Goal: Participate in discussion: Engage in conversation with other users on a specific topic

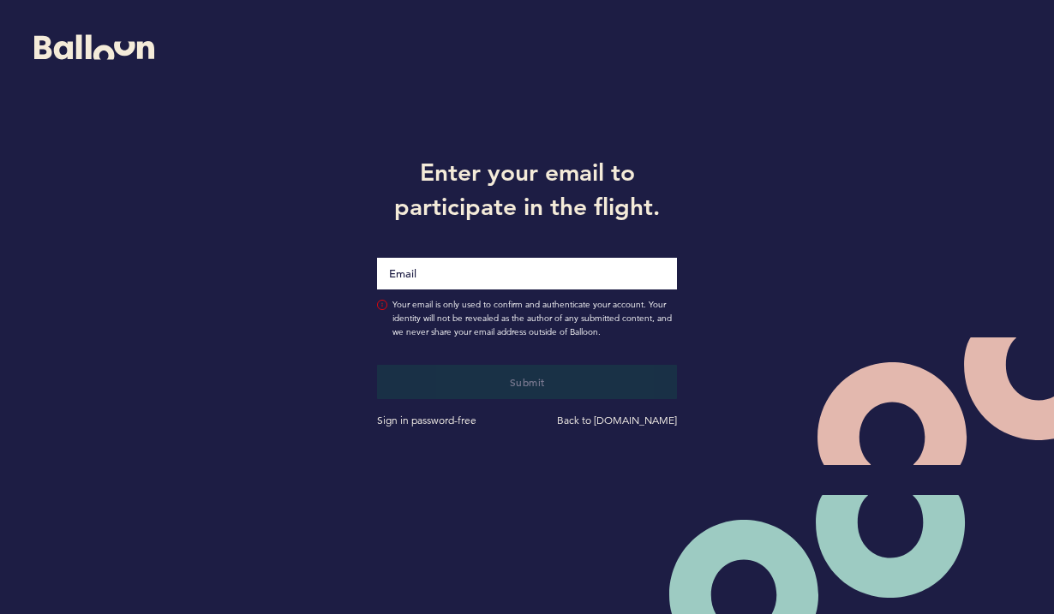
click at [412, 277] on input "Email" at bounding box center [527, 274] width 300 height 32
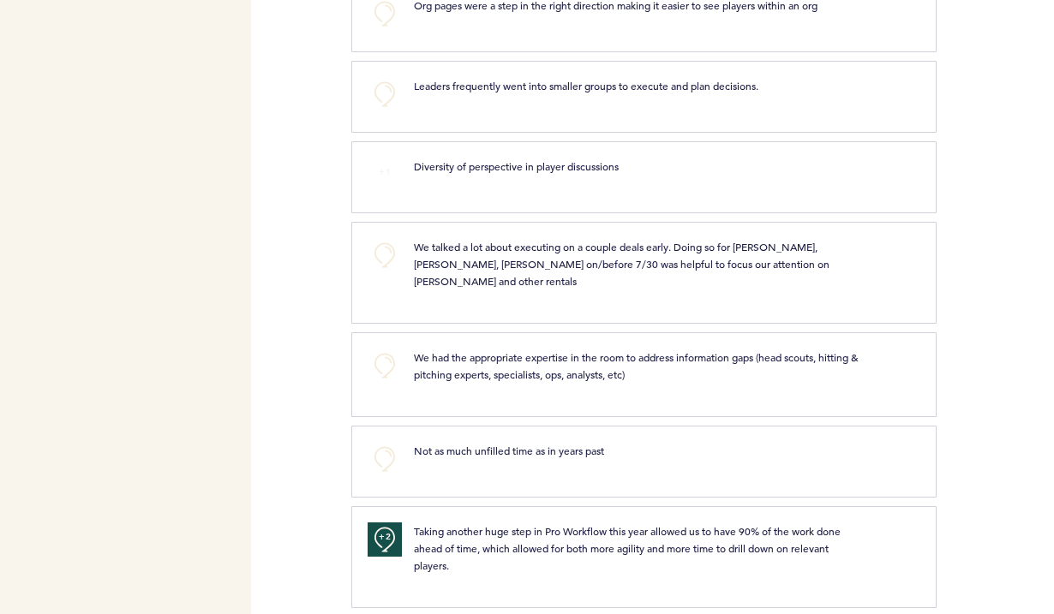
scroll to position [2713, 0]
click at [393, 350] on button "+0" at bounding box center [384, 367] width 34 height 34
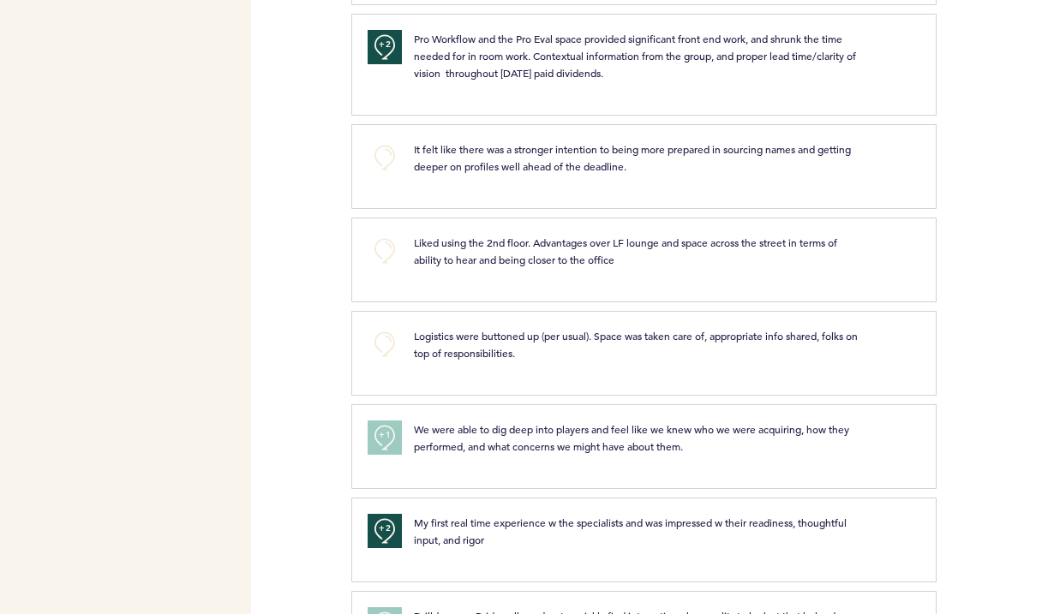
scroll to position [0, 0]
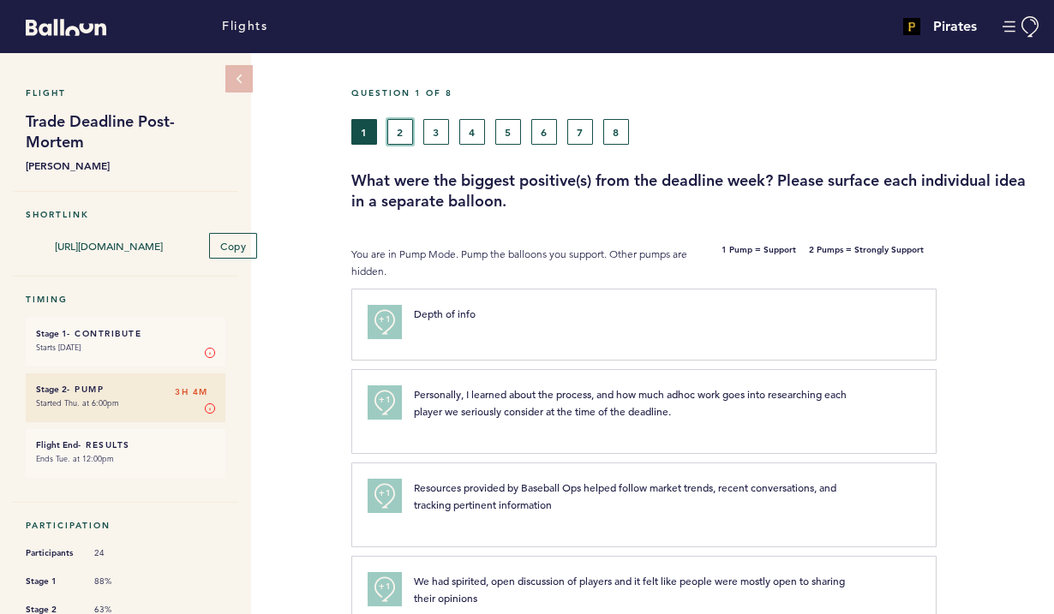
click at [396, 133] on button "2" at bounding box center [400, 132] width 26 height 26
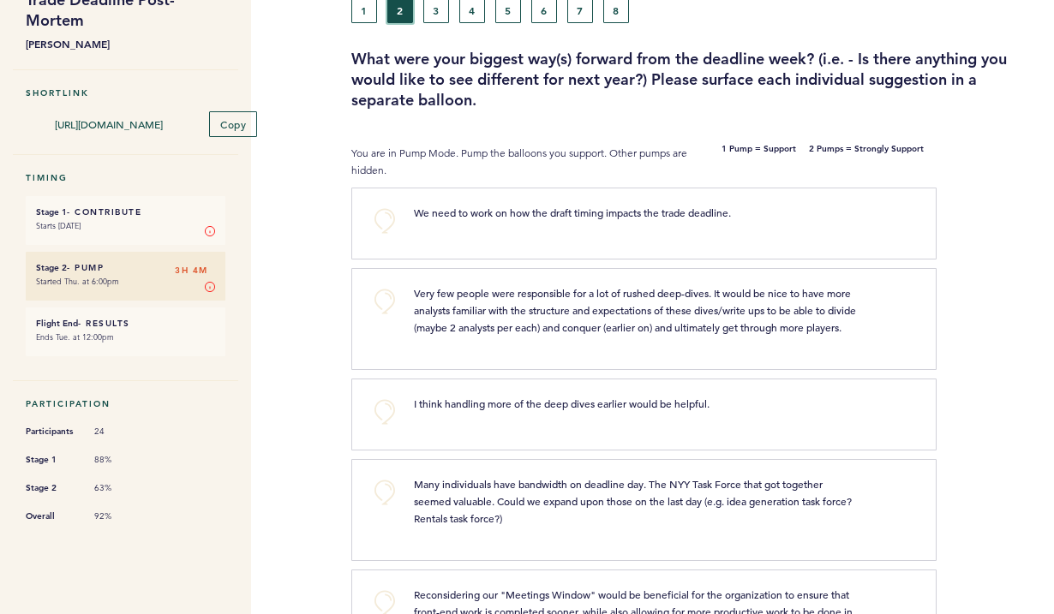
scroll to position [150, 0]
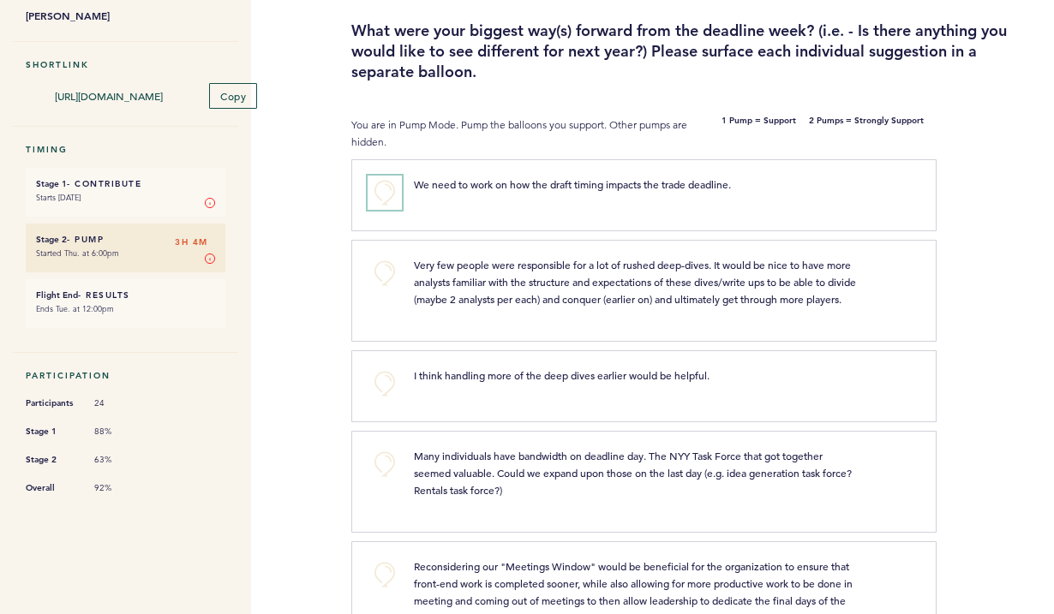
click at [384, 195] on button "+0" at bounding box center [384, 193] width 34 height 34
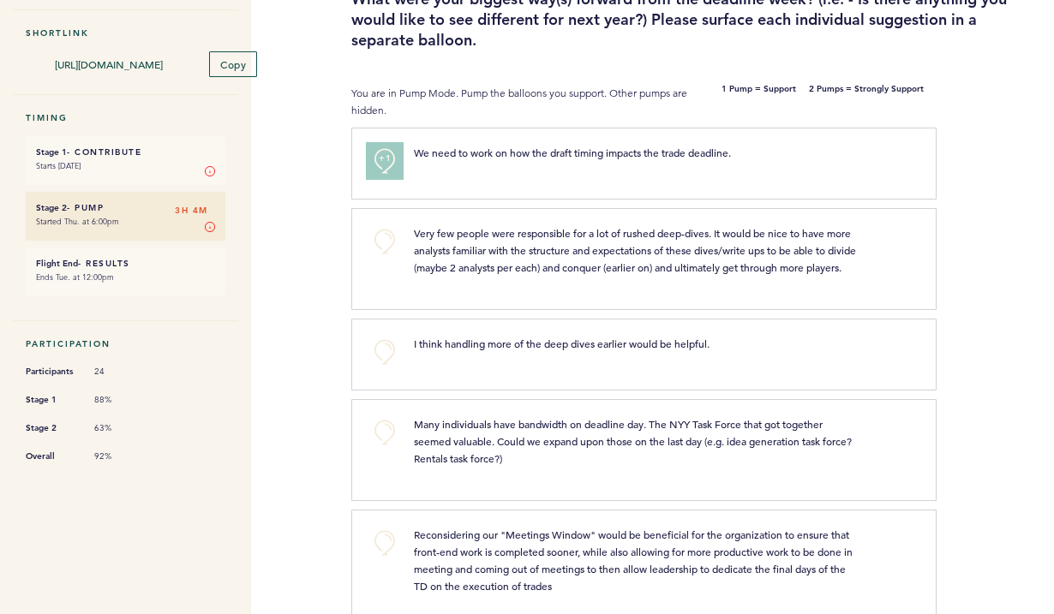
scroll to position [182, 0]
click at [380, 243] on button "+0" at bounding box center [384, 241] width 34 height 34
click at [0, 0] on span "+0" at bounding box center [0, 0] width 0 height 0
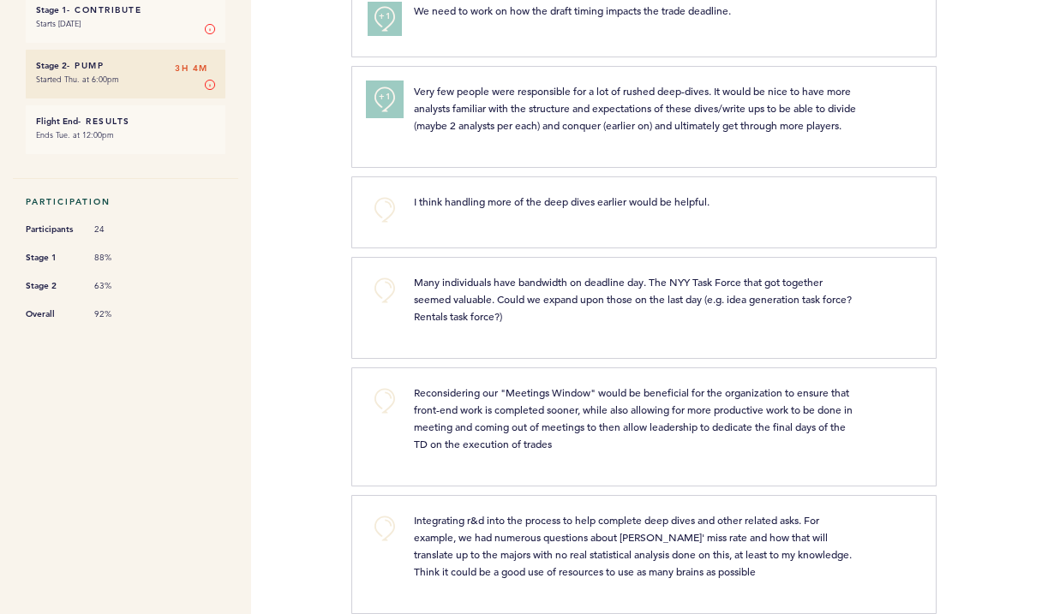
scroll to position [334, 0]
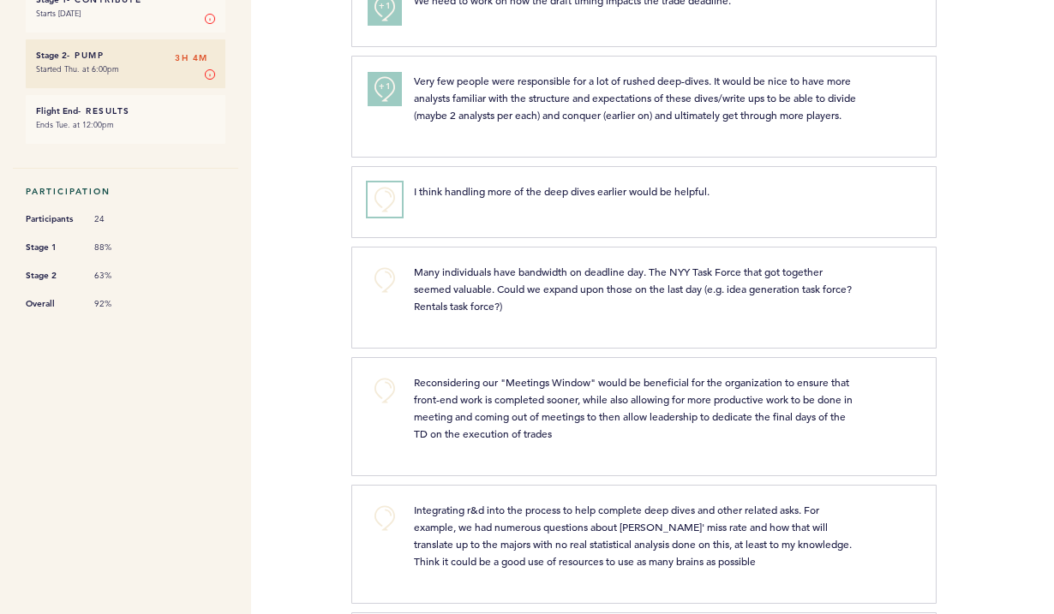
click at [385, 216] on button "+0" at bounding box center [384, 199] width 34 height 34
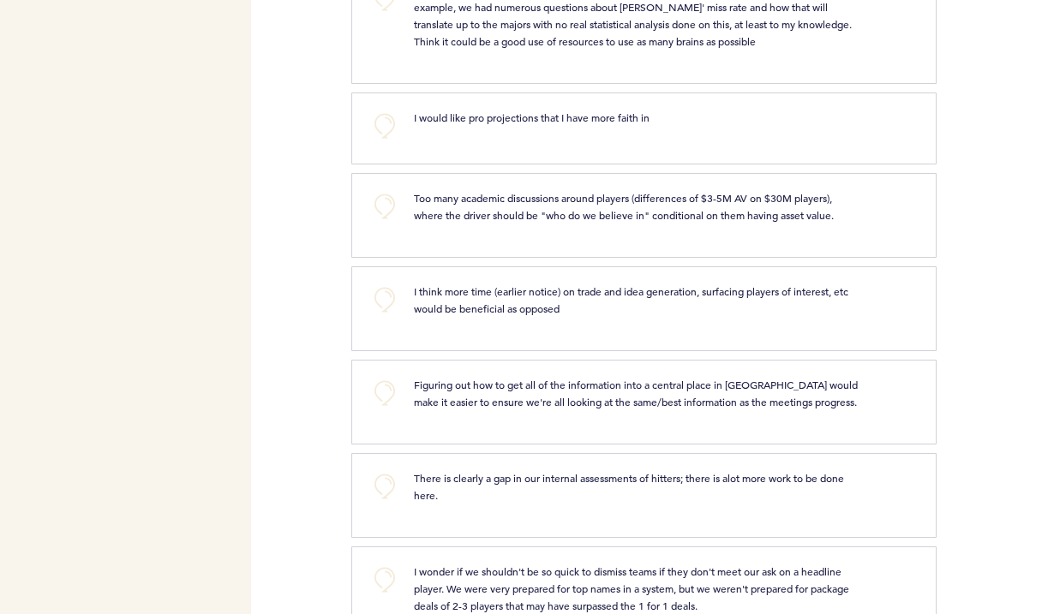
scroll to position [857, 0]
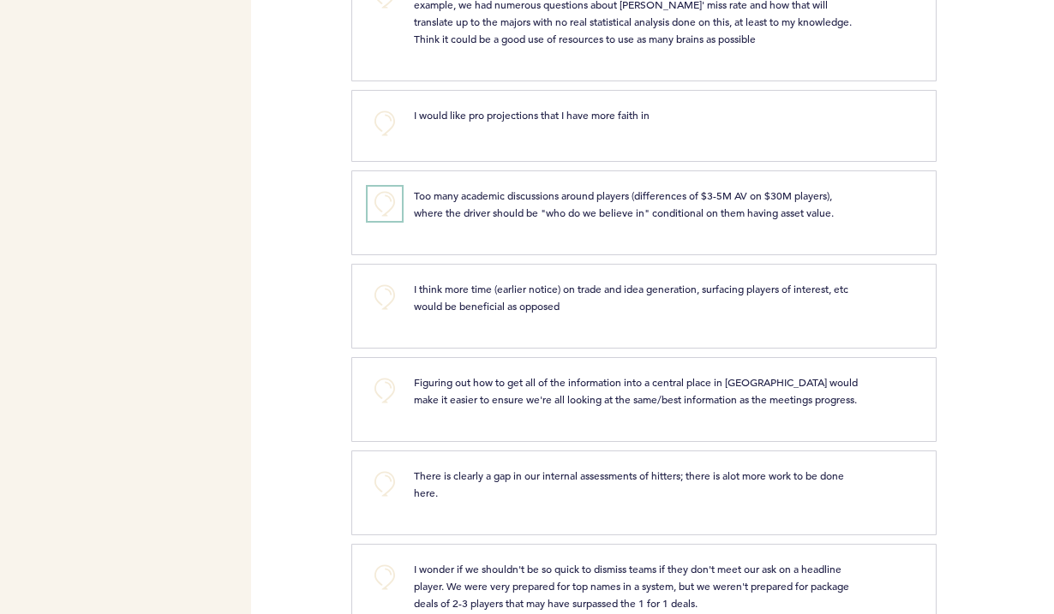
click at [391, 214] on button "+0" at bounding box center [384, 204] width 34 height 34
click at [389, 210] on span "+1" at bounding box center [385, 201] width 12 height 17
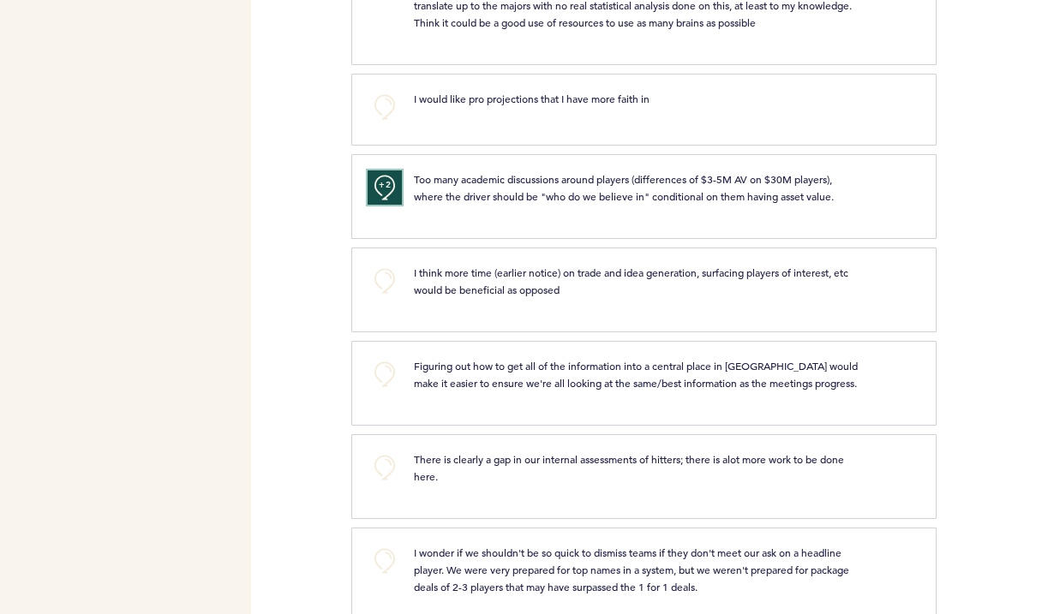
click at [386, 194] on span "+2" at bounding box center [385, 184] width 12 height 17
click at [386, 205] on button "+0" at bounding box center [384, 187] width 34 height 34
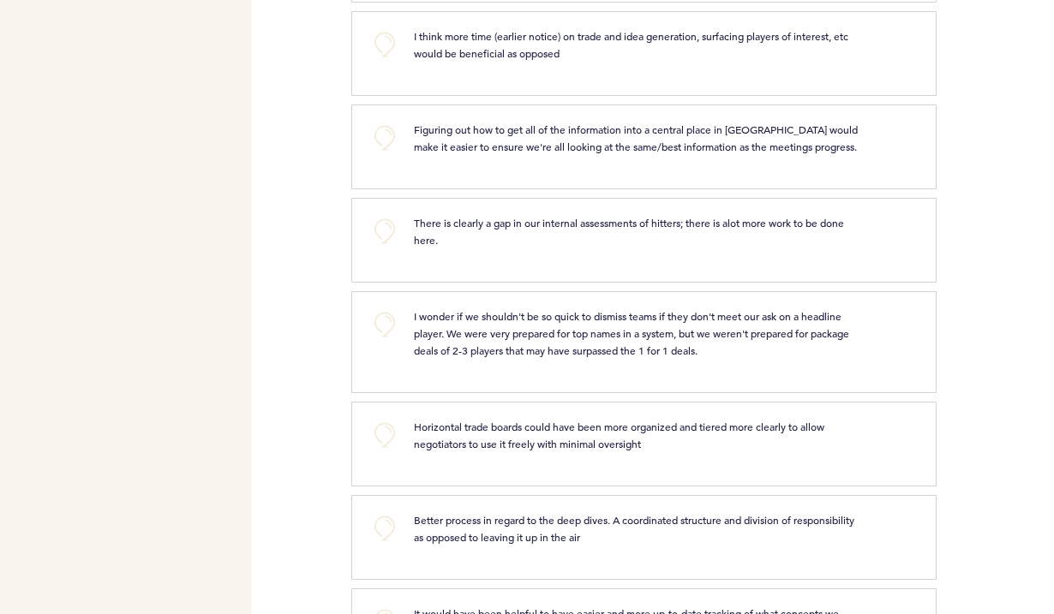
scroll to position [1114, 0]
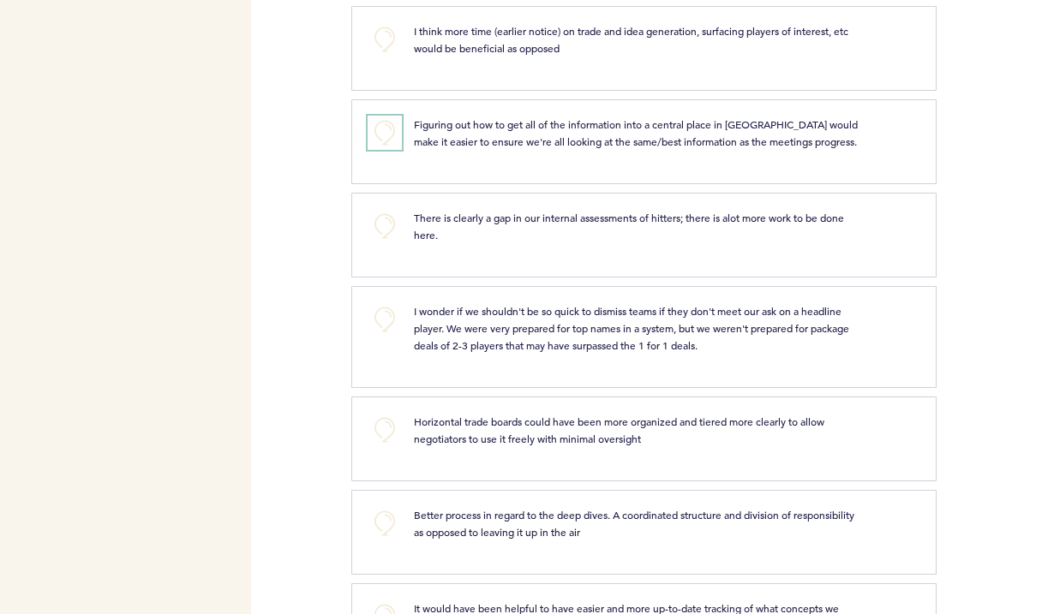
click at [382, 150] on button "+0" at bounding box center [384, 133] width 34 height 34
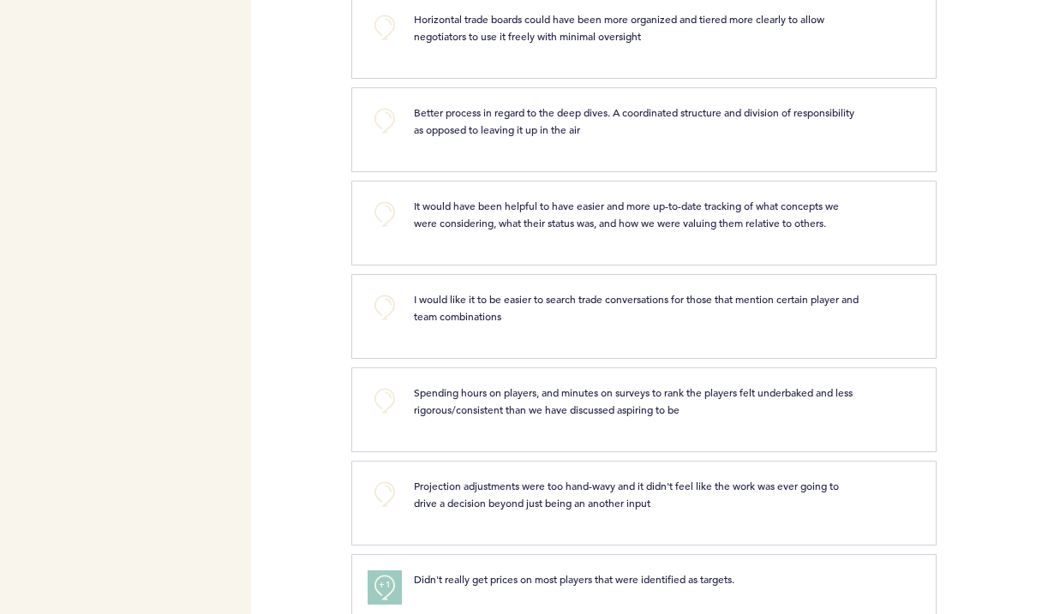
scroll to position [1525, 0]
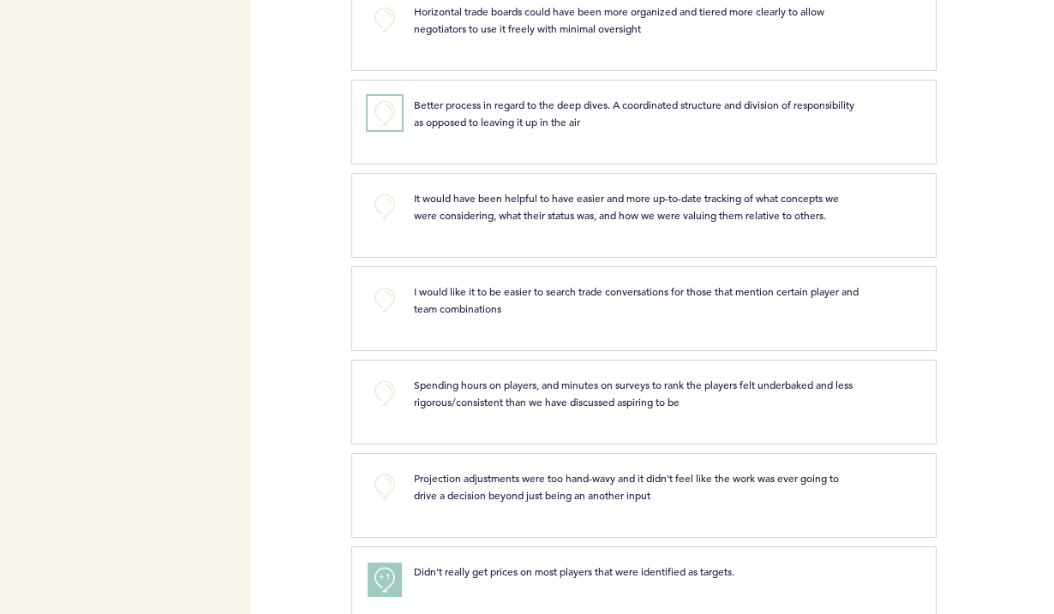
click at [384, 130] on button "+0" at bounding box center [384, 113] width 34 height 34
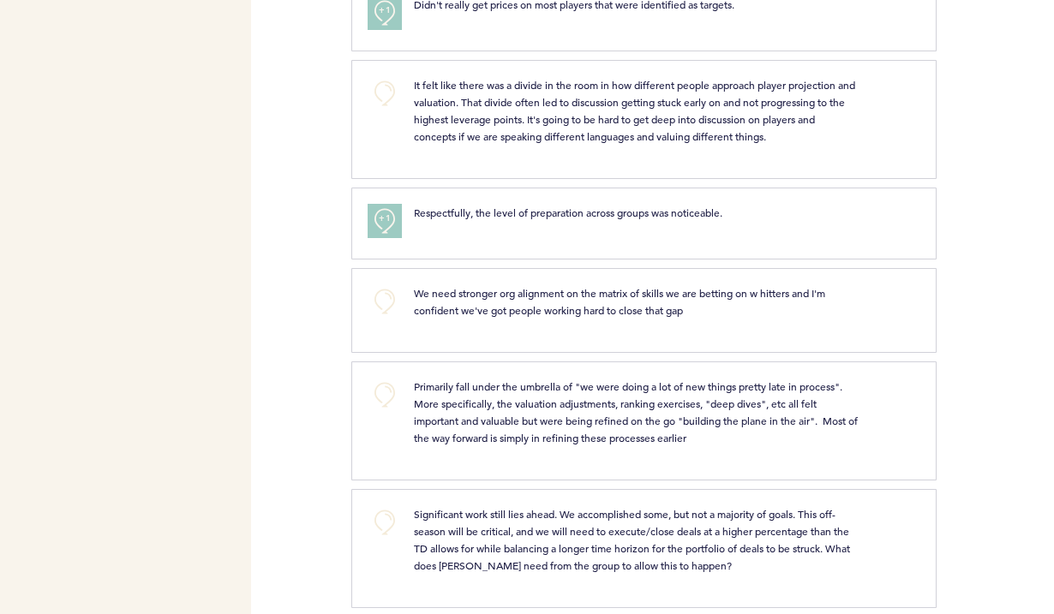
scroll to position [2098, 0]
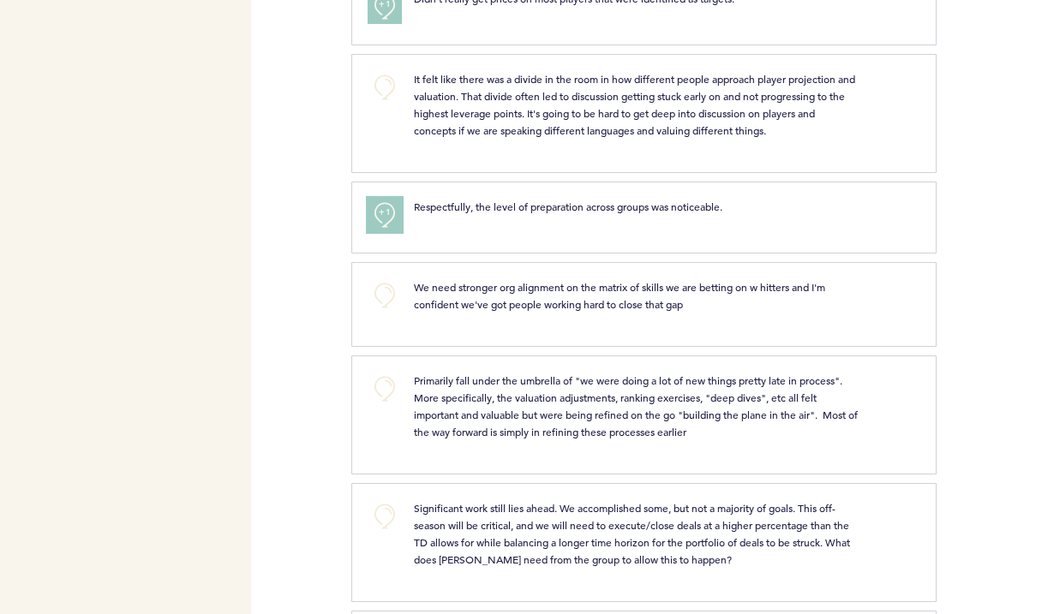
click at [384, 221] on span "+1" at bounding box center [385, 212] width 12 height 17
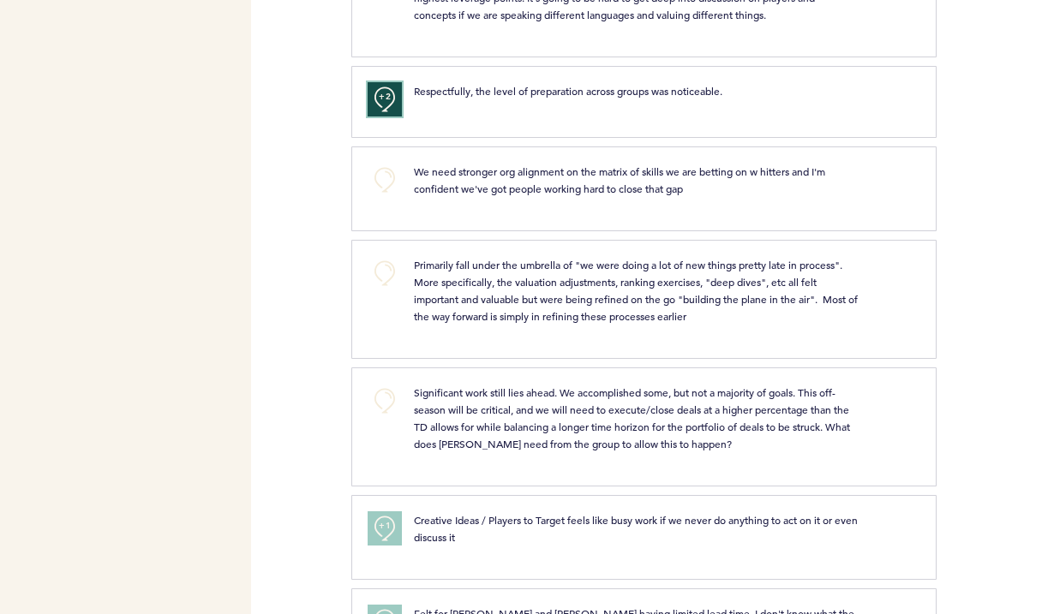
scroll to position [2219, 0]
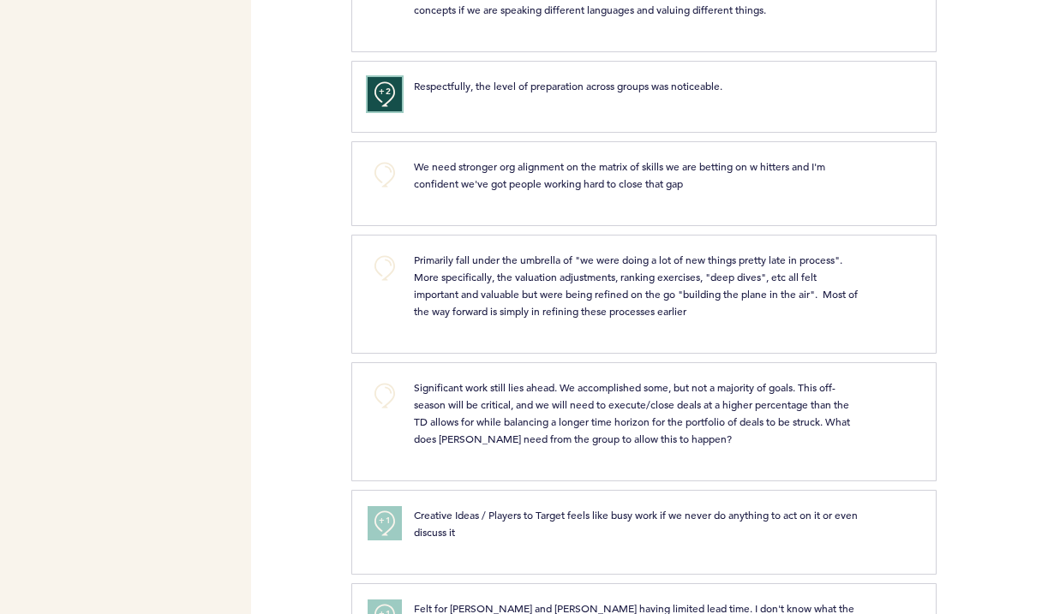
click at [385, 111] on button "+2" at bounding box center [384, 94] width 34 height 34
click at [385, 111] on button "+0" at bounding box center [384, 94] width 34 height 34
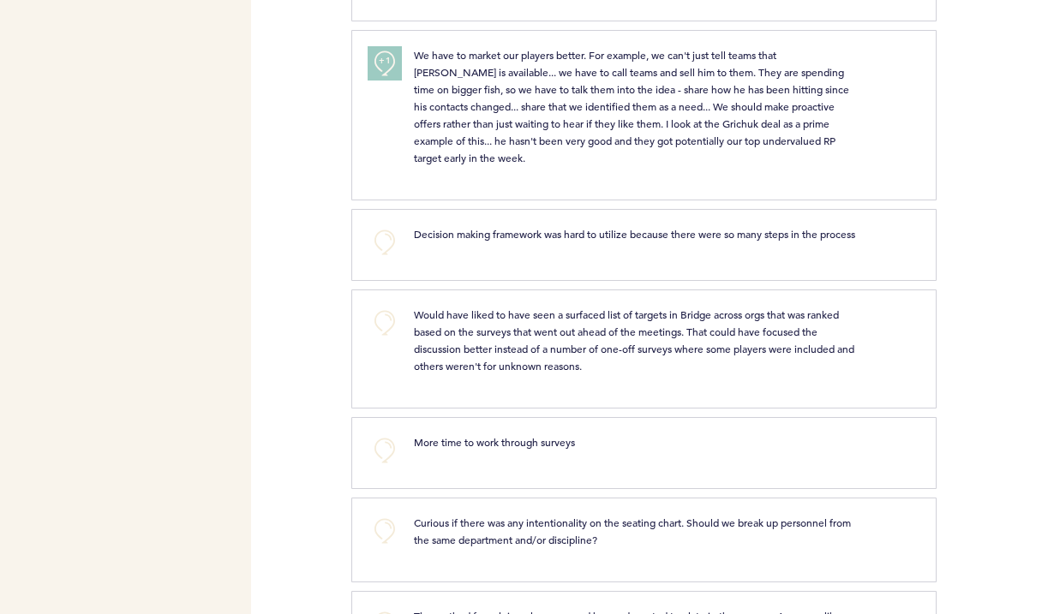
scroll to position [3252, 0]
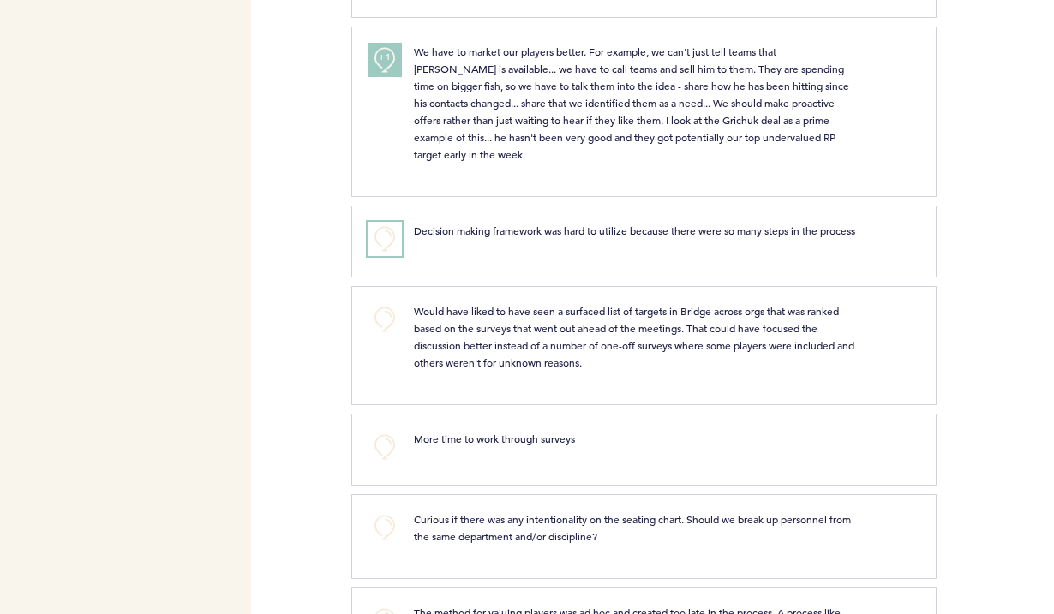
click at [379, 256] on button "+0" at bounding box center [384, 239] width 34 height 34
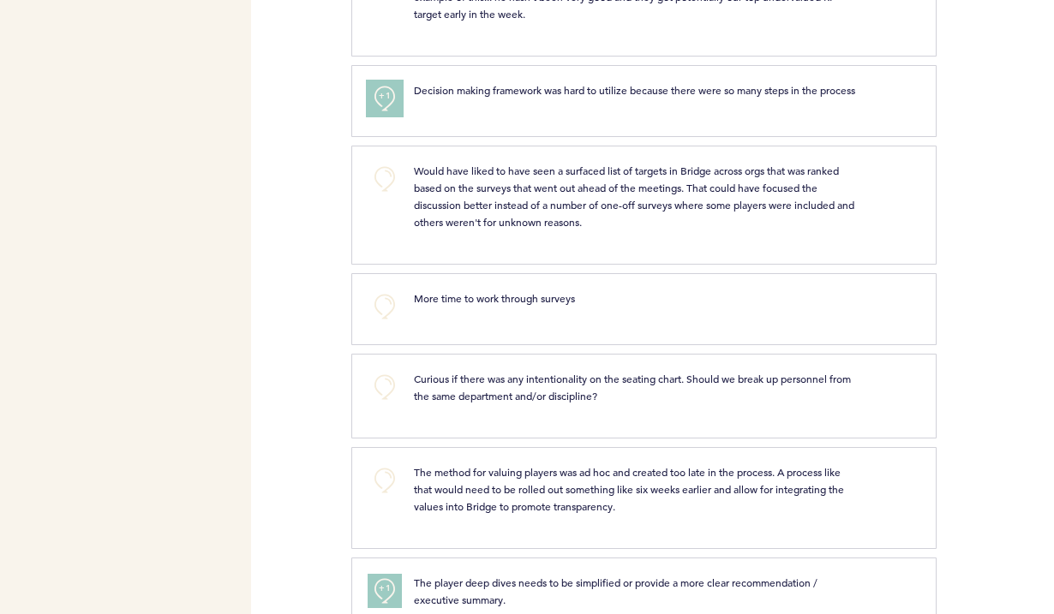
scroll to position [3393, 0]
click at [382, 104] on span "+1" at bounding box center [385, 95] width 12 height 17
click at [382, 104] on span "+2" at bounding box center [385, 95] width 12 height 17
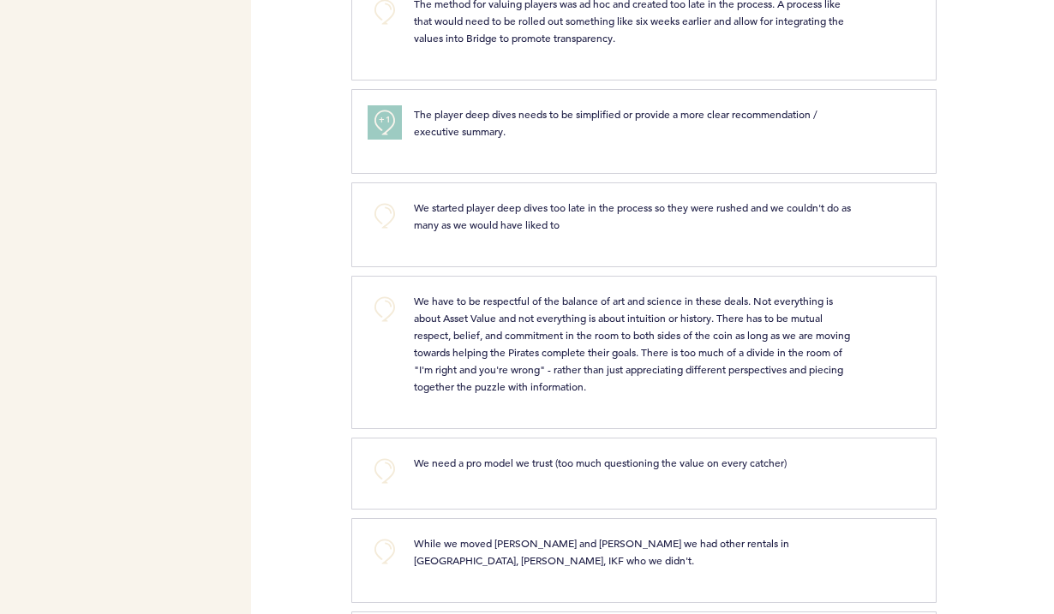
scroll to position [3864, 0]
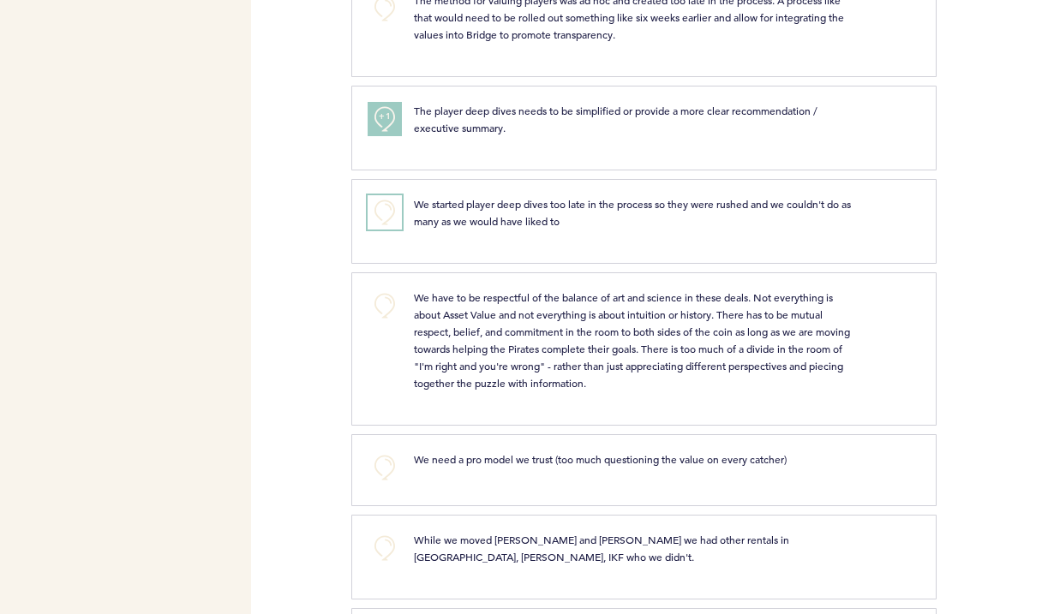
click at [387, 230] on button "+0" at bounding box center [384, 212] width 34 height 34
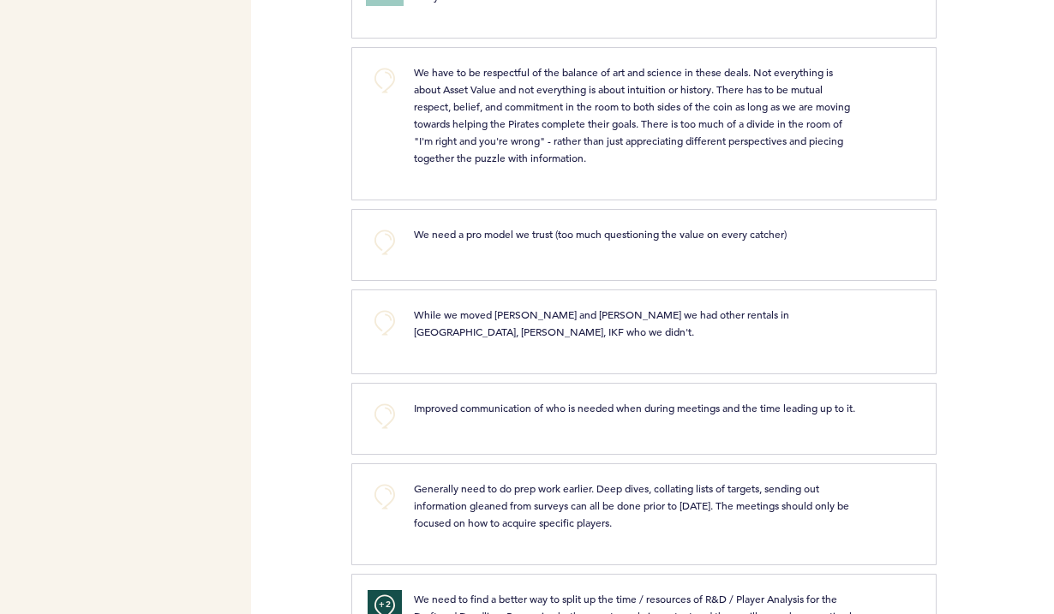
scroll to position [4089, 0]
click at [395, 99] on button "+0" at bounding box center [384, 81] width 34 height 34
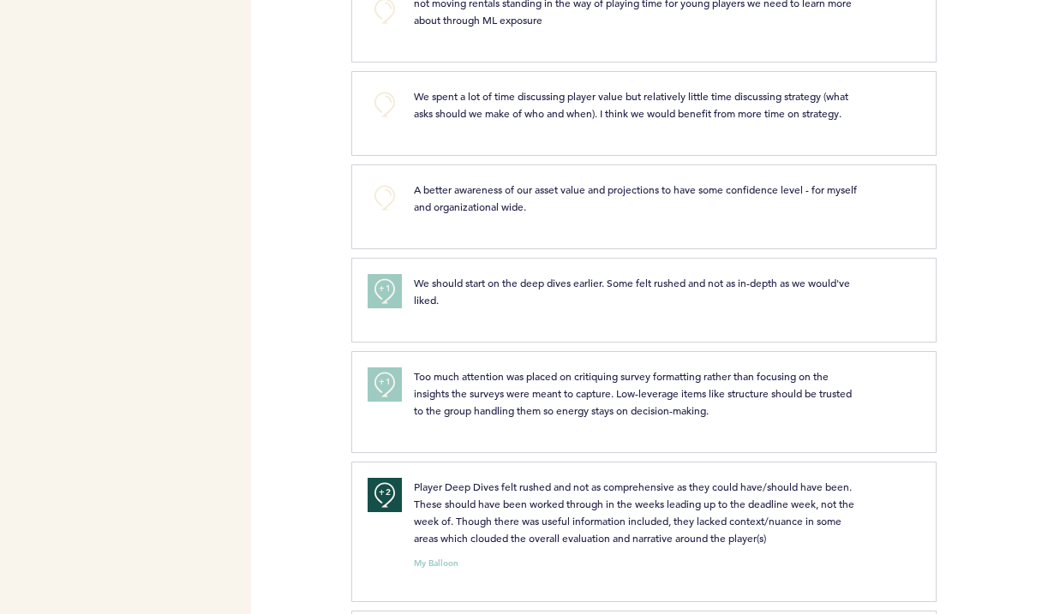
scroll to position [4910, 0]
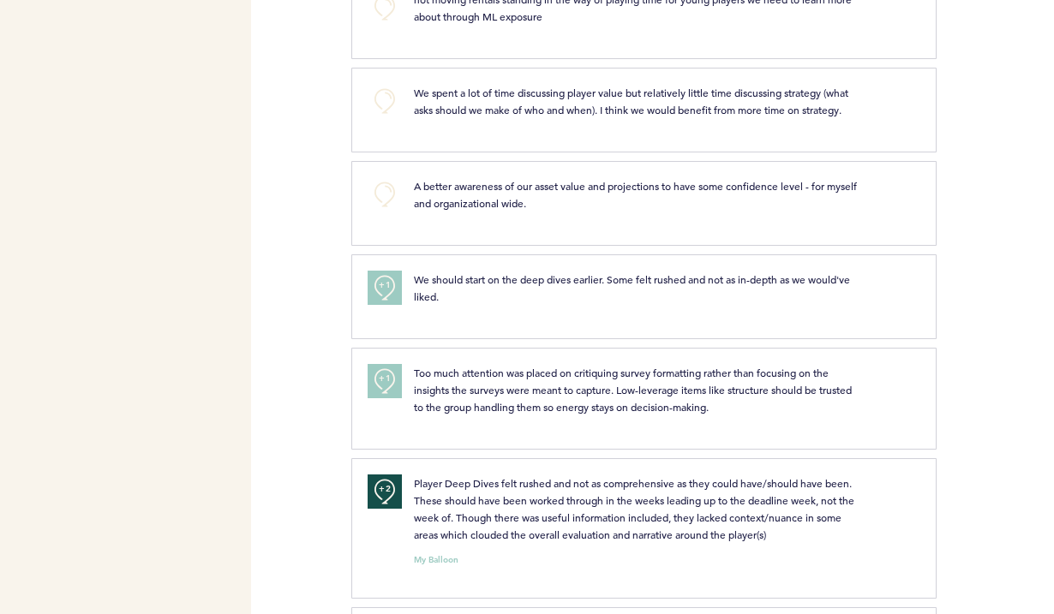
click at [410, 118] on div "We spent a lot of time discussing player value but relatively little time discu…" at bounding box center [636, 101] width 470 height 34
click at [378, 118] on button "+0" at bounding box center [384, 101] width 34 height 34
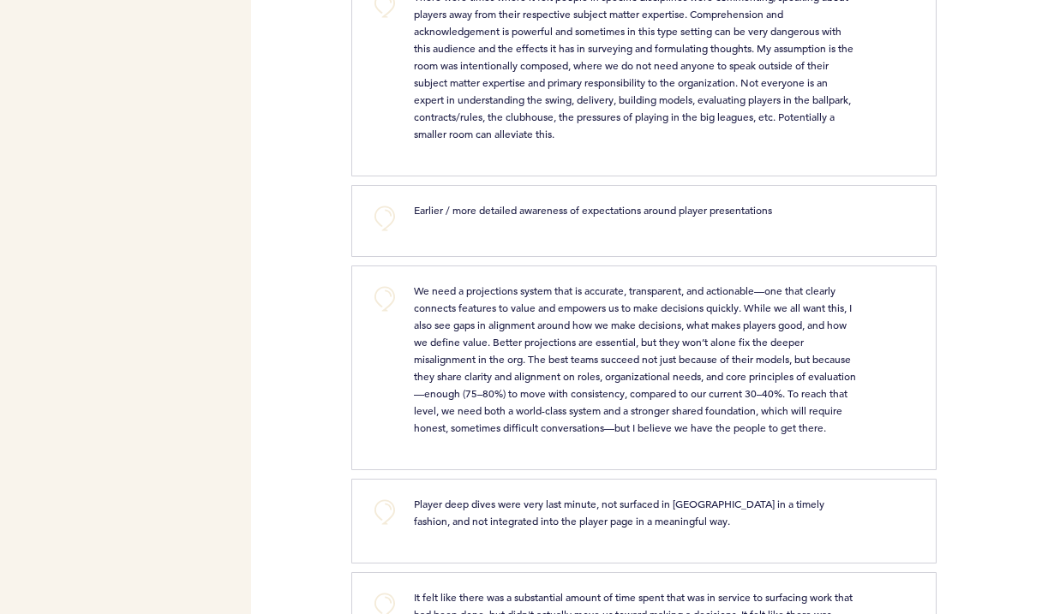
scroll to position [5747, 0]
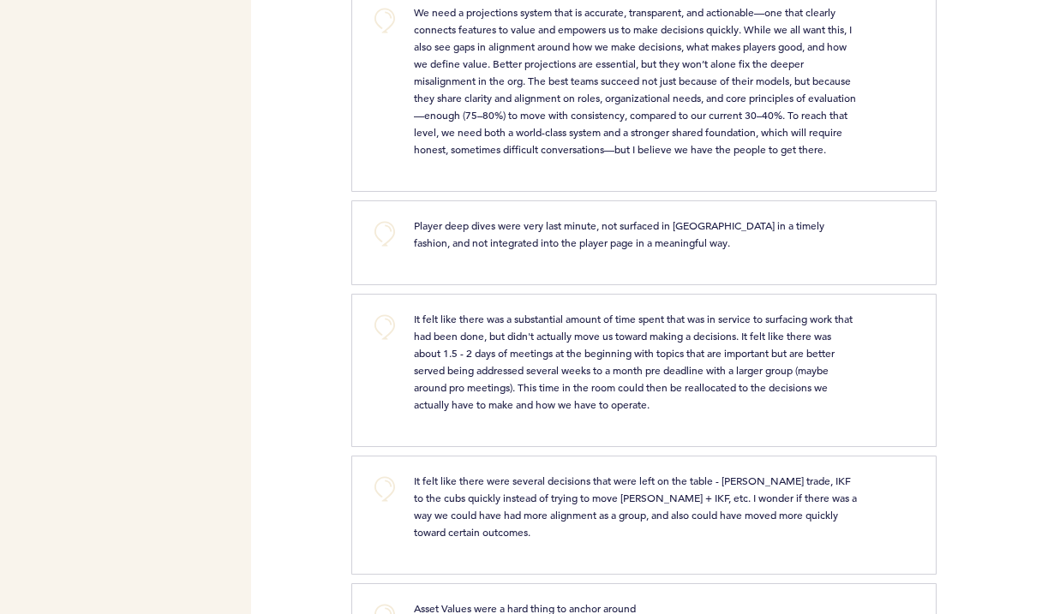
scroll to position [5999, 0]
click at [378, 250] on button "+0" at bounding box center [384, 233] width 34 height 34
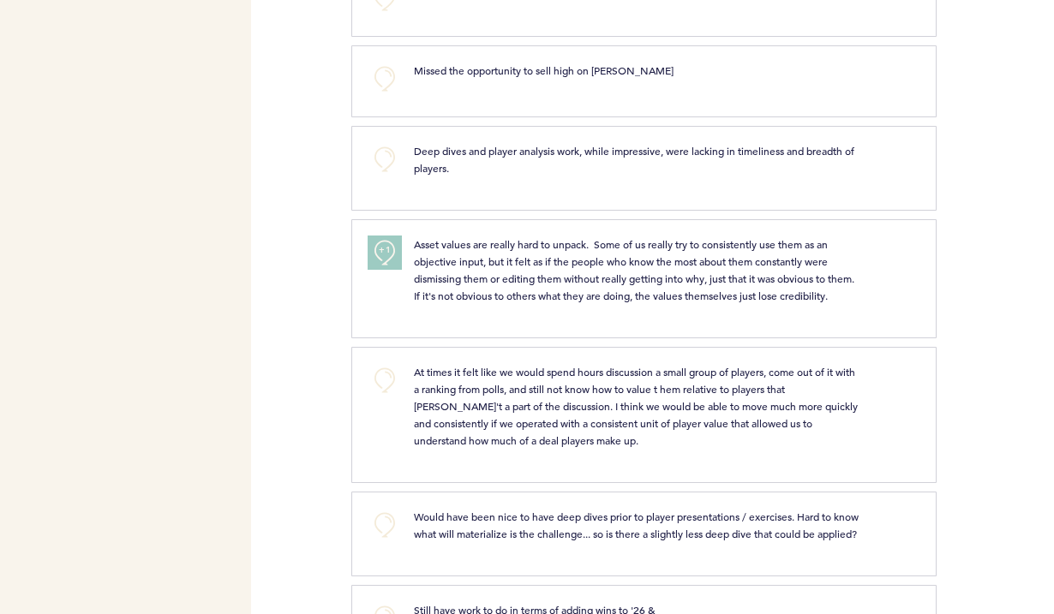
scroll to position [6947, 0]
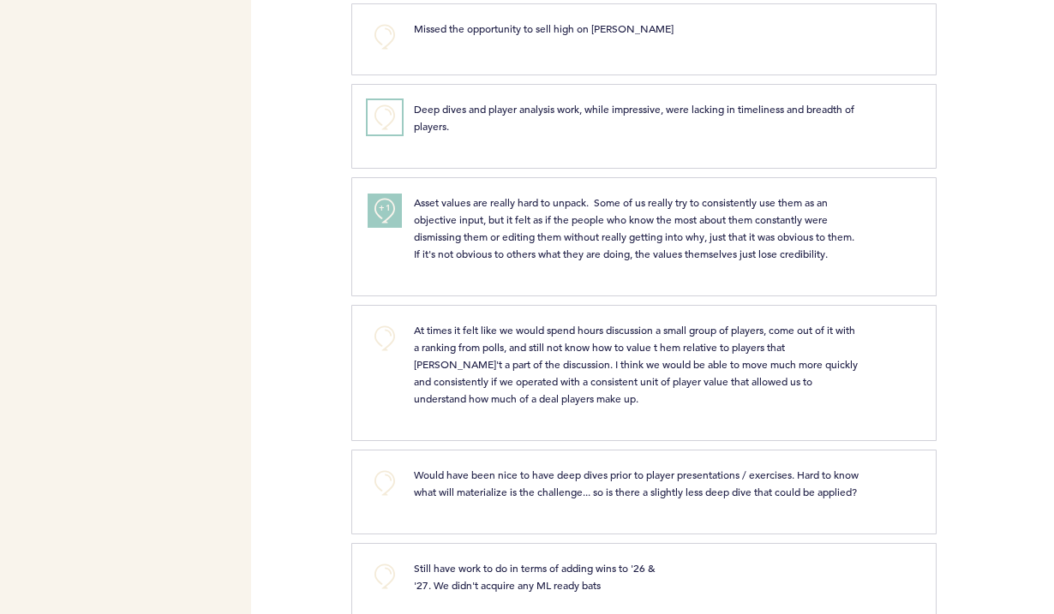
click at [384, 134] on button "+0" at bounding box center [384, 117] width 34 height 34
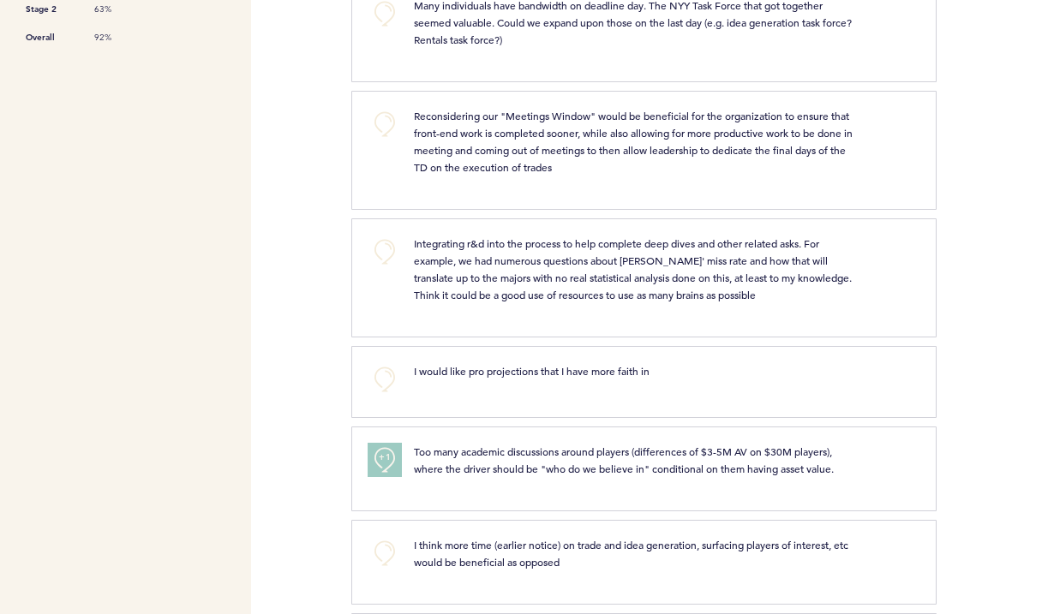
scroll to position [0, 0]
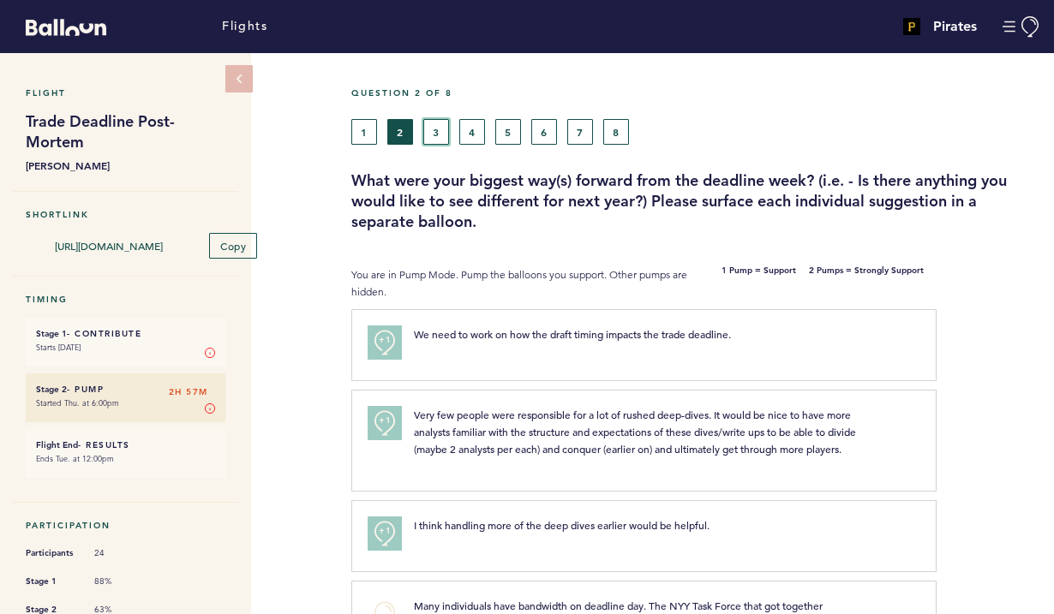
click at [436, 129] on button "3" at bounding box center [436, 132] width 26 height 26
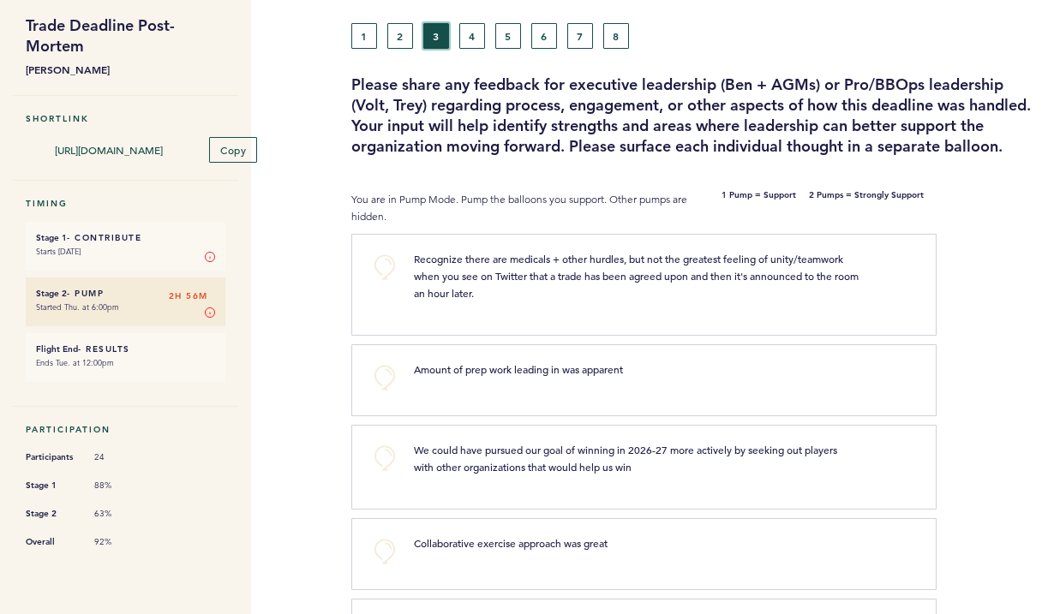
scroll to position [105, 0]
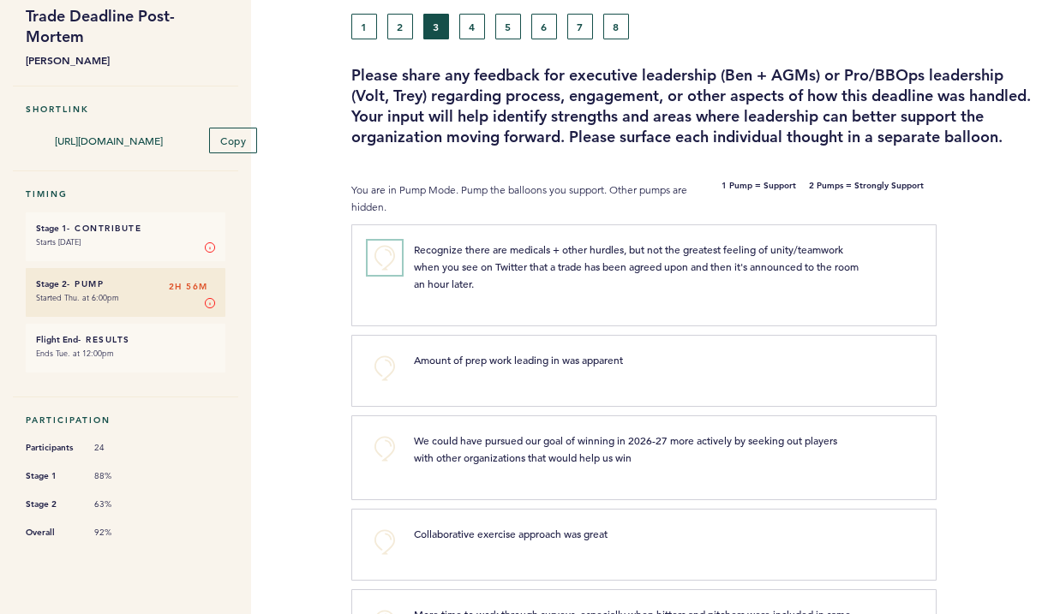
click at [384, 255] on button "+0" at bounding box center [384, 258] width 34 height 34
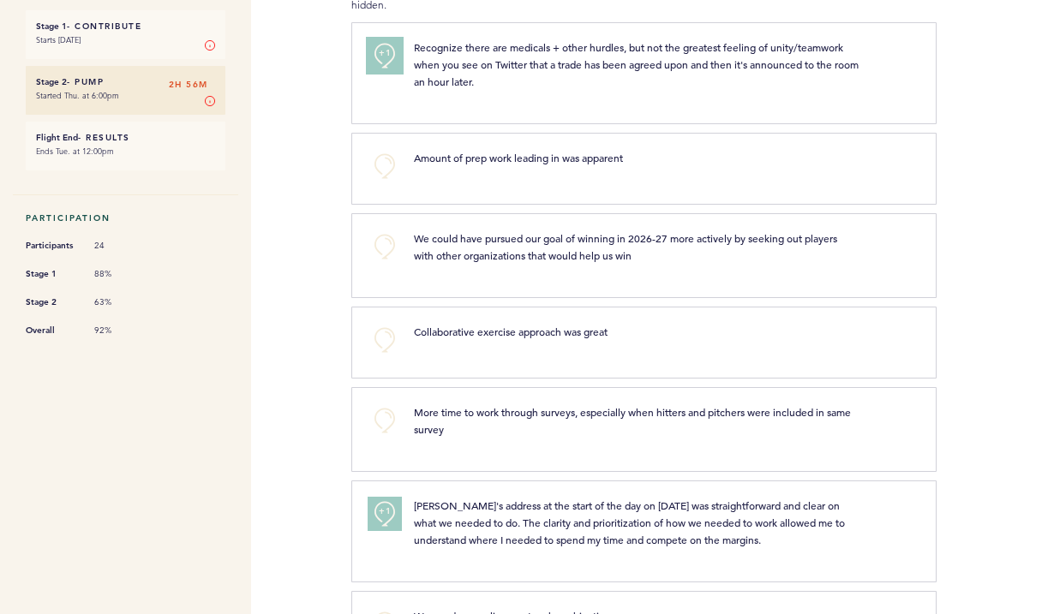
scroll to position [312, 0]
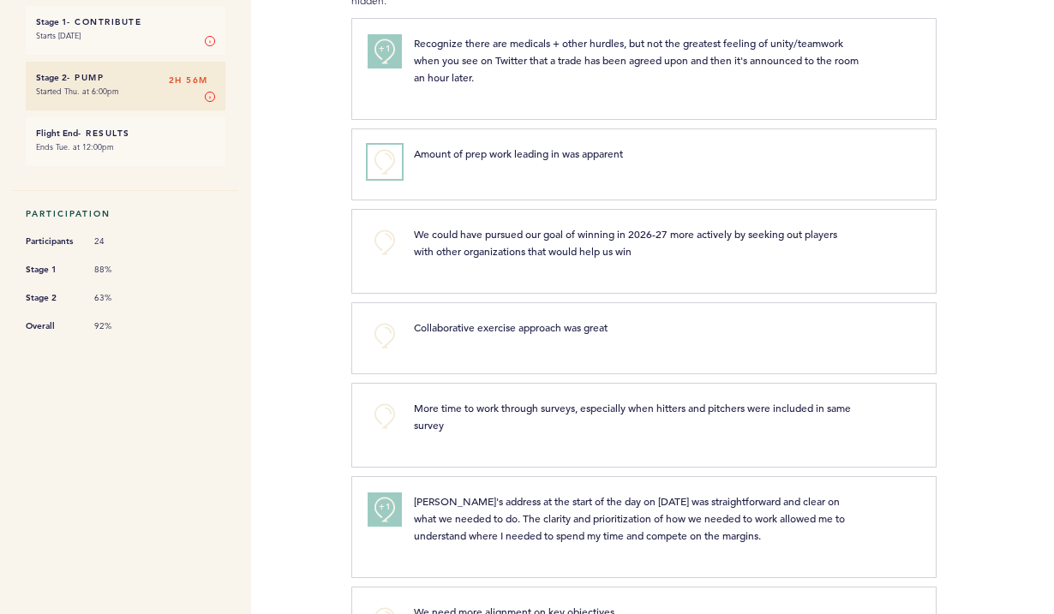
click at [391, 161] on button "+0" at bounding box center [384, 162] width 34 height 34
click at [391, 161] on button "+1" at bounding box center [384, 162] width 34 height 34
click at [391, 161] on button "+2" at bounding box center [384, 162] width 34 height 34
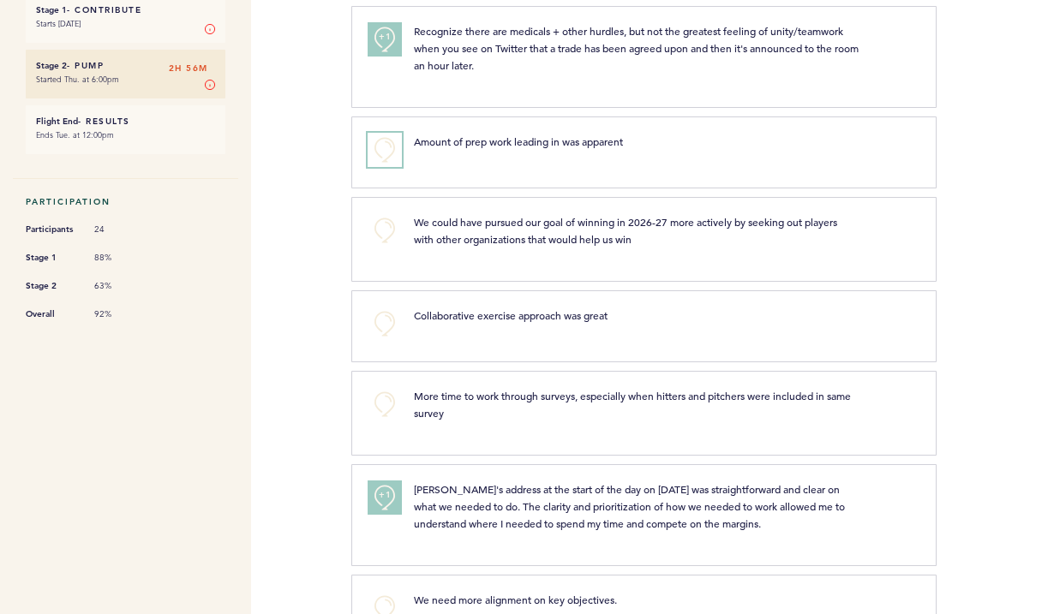
scroll to position [327, 0]
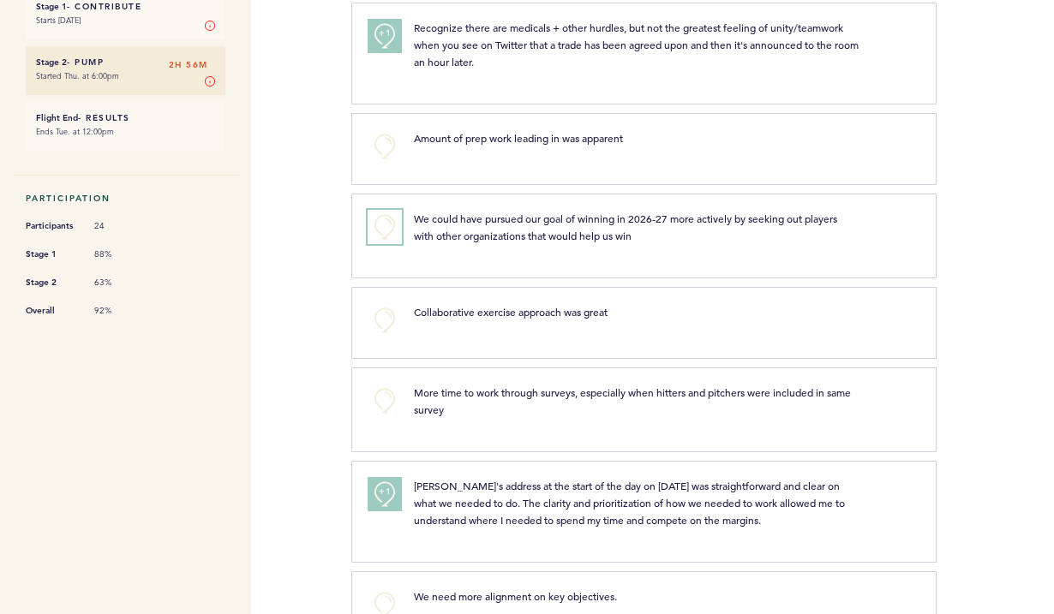
click at [380, 221] on button "+0" at bounding box center [384, 227] width 34 height 34
click at [384, 225] on span "+1" at bounding box center [385, 224] width 12 height 17
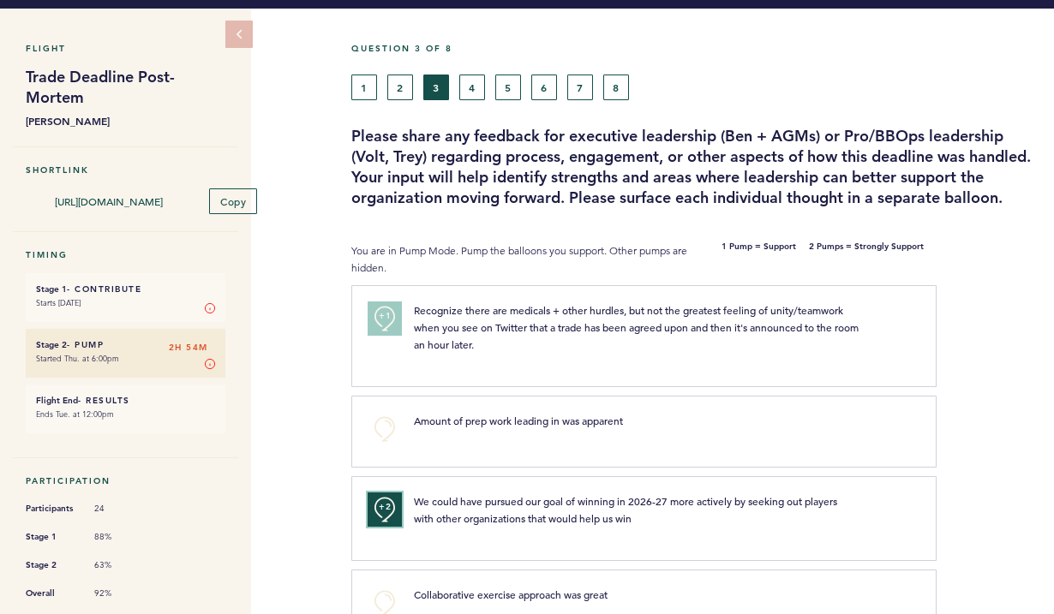
scroll to position [0, 0]
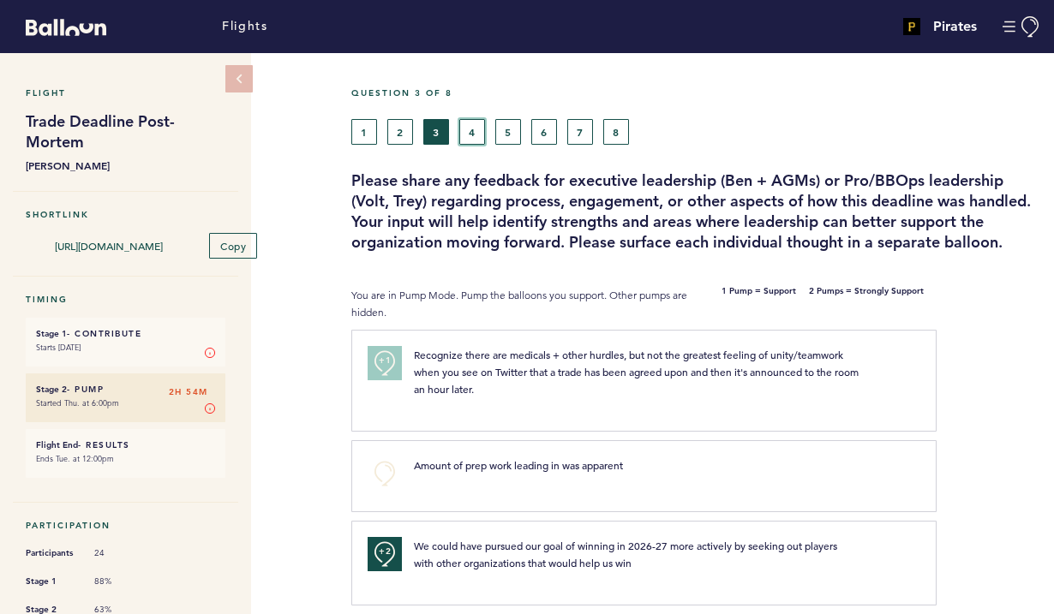
click at [468, 122] on button "4" at bounding box center [472, 132] width 26 height 26
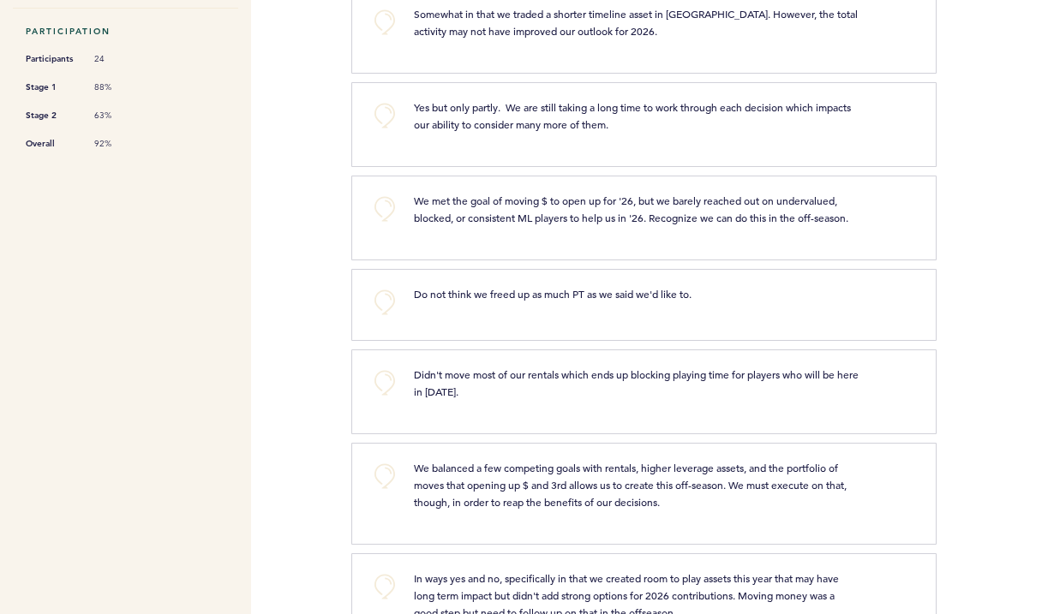
scroll to position [487, 0]
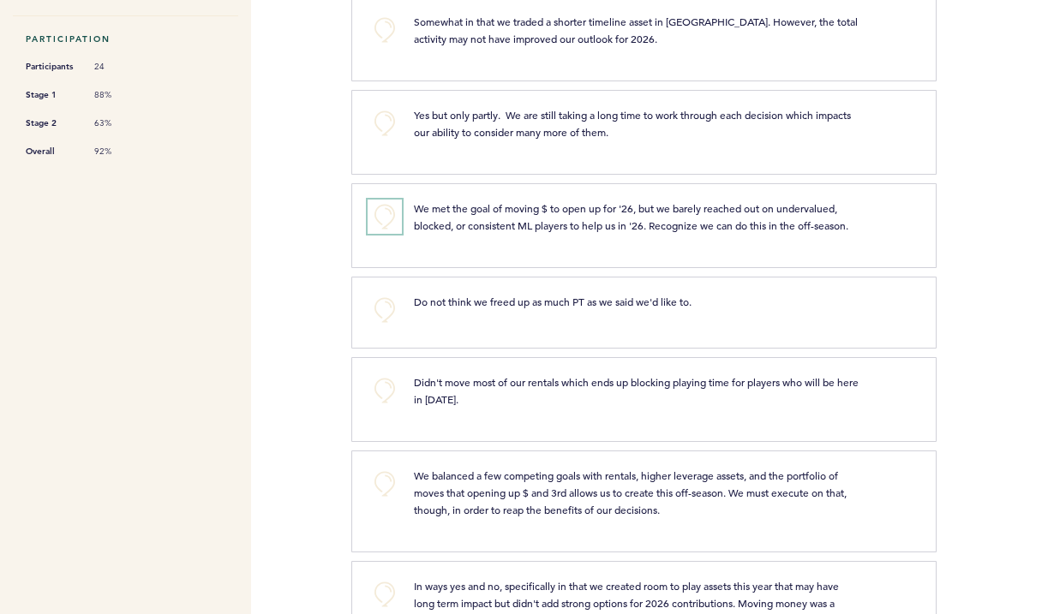
click at [387, 200] on button "+0" at bounding box center [384, 217] width 34 height 34
click at [387, 206] on span "+1" at bounding box center [385, 214] width 12 height 17
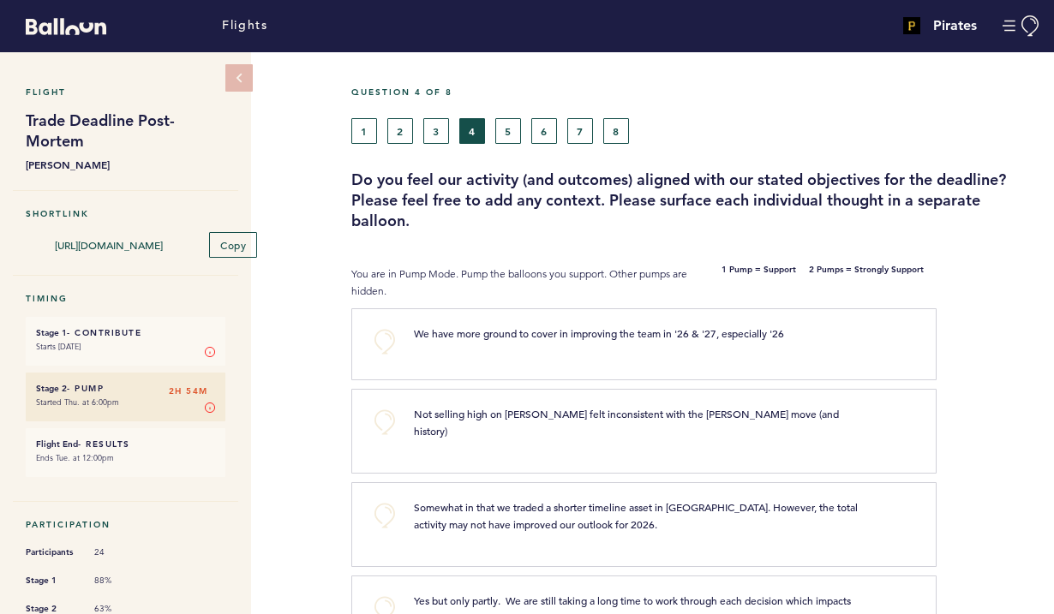
scroll to position [0, 0]
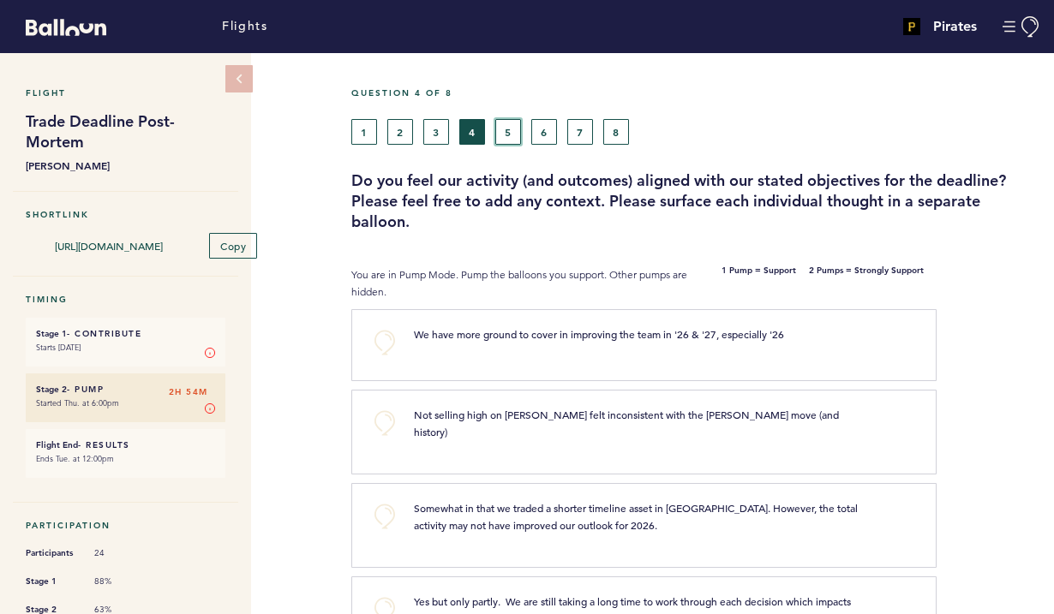
click at [499, 129] on button "5" at bounding box center [508, 132] width 26 height 26
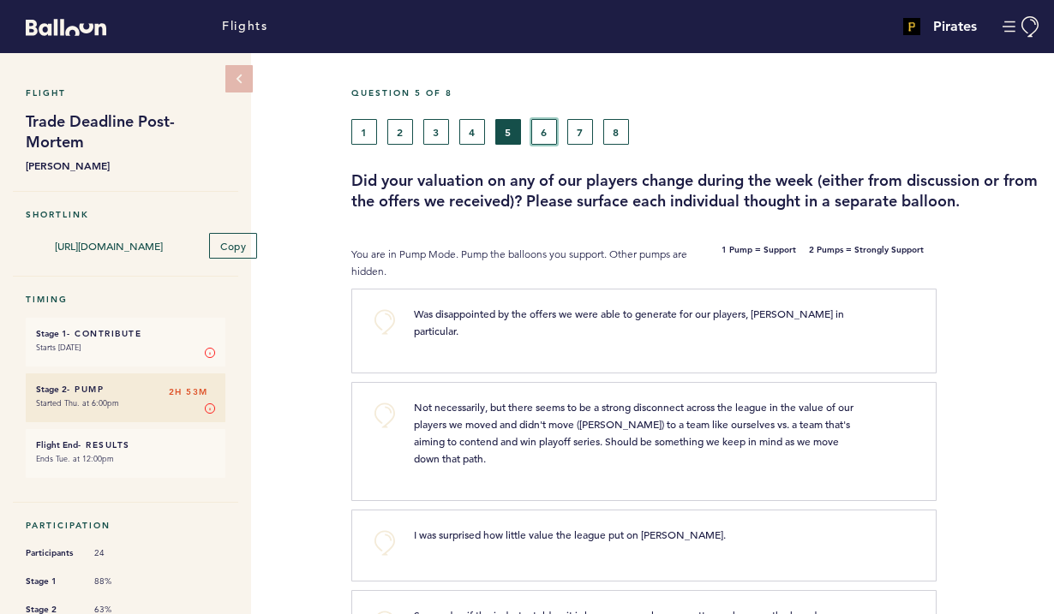
click at [541, 141] on button "6" at bounding box center [544, 132] width 26 height 26
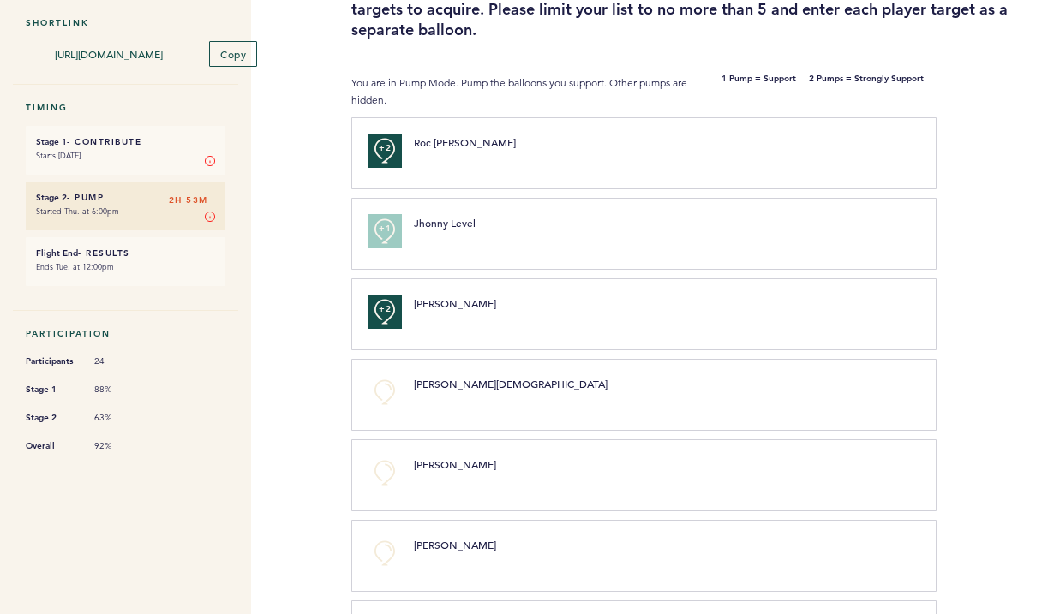
scroll to position [364, 0]
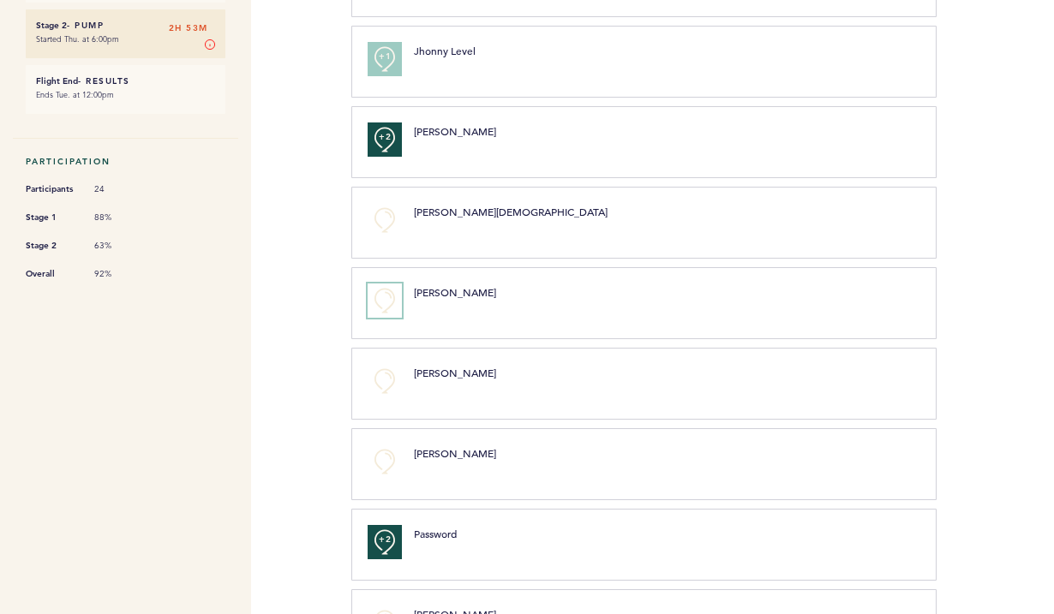
click at [381, 297] on button "+0" at bounding box center [384, 301] width 34 height 34
click at [381, 297] on span "+1" at bounding box center [385, 298] width 12 height 17
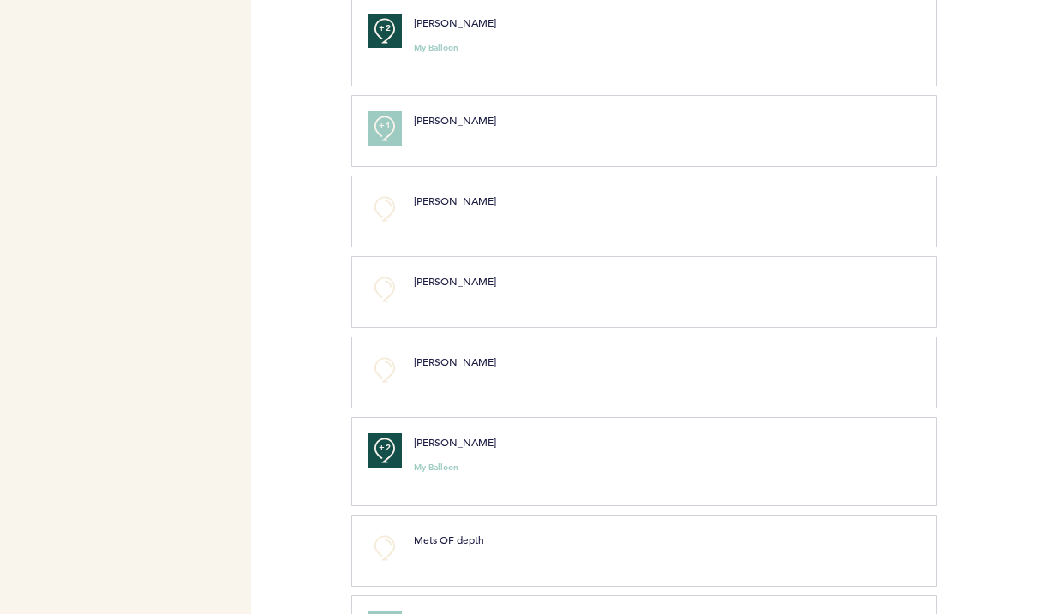
scroll to position [1389, 0]
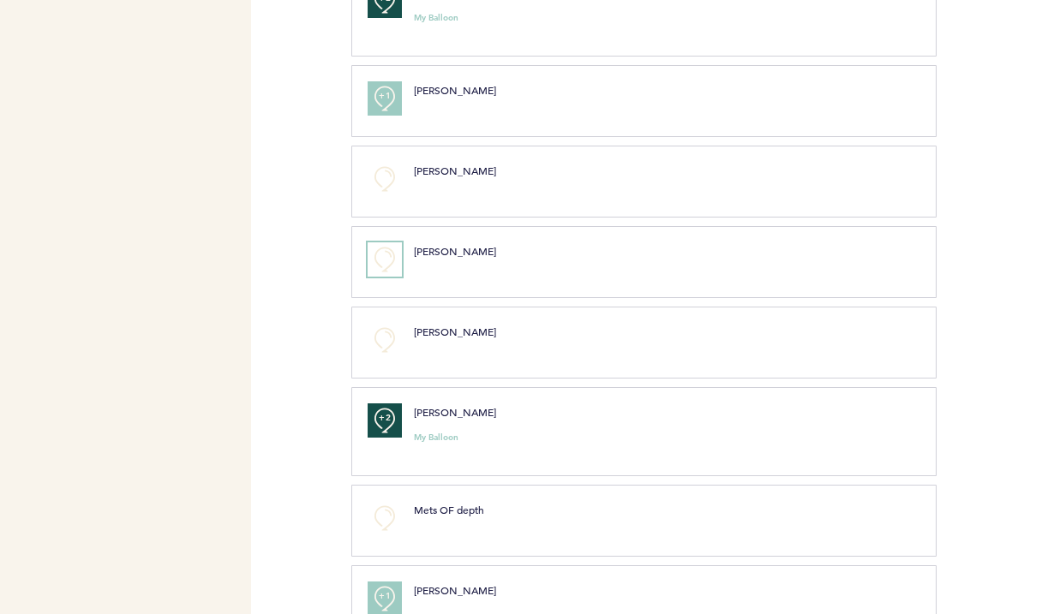
click at [379, 262] on button "+0" at bounding box center [384, 259] width 34 height 34
click at [379, 262] on span "+1" at bounding box center [385, 256] width 12 height 17
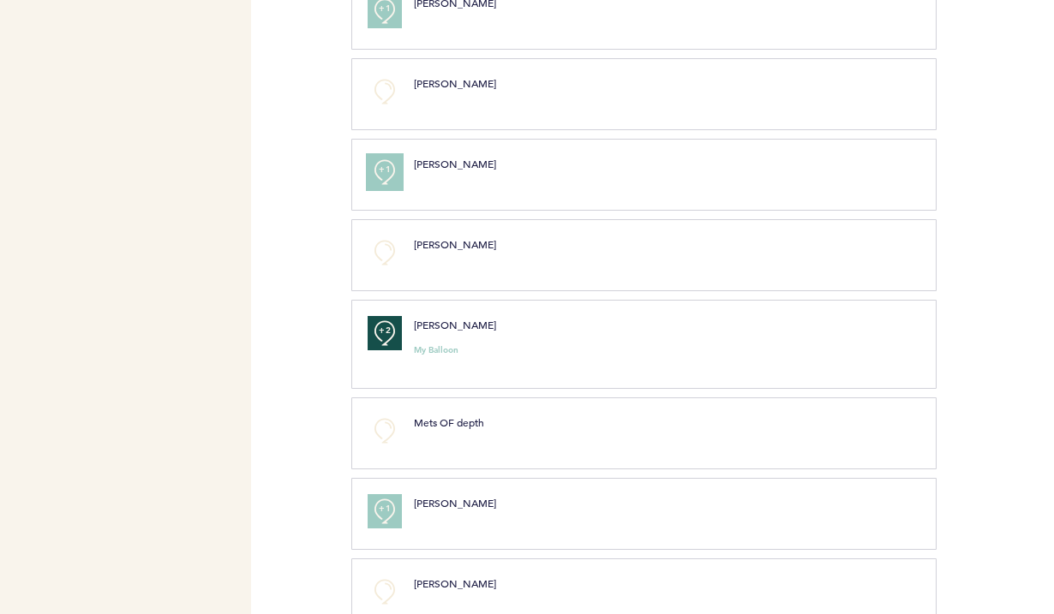
scroll to position [1433, 0]
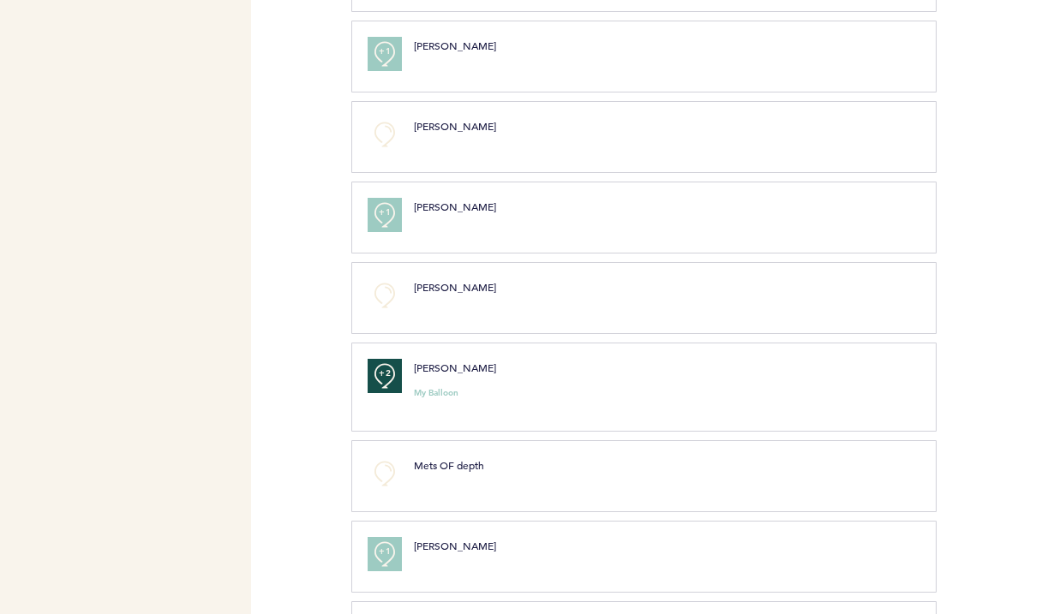
drag, startPoint x: 636, startPoint y: 360, endPoint x: 553, endPoint y: 308, distance: 98.2
click at [630, 355] on div "+2 [PERSON_NAME] My Balloon clear submit" at bounding box center [643, 387] width 585 height 89
click at [380, 216] on span "+1" at bounding box center [385, 212] width 12 height 17
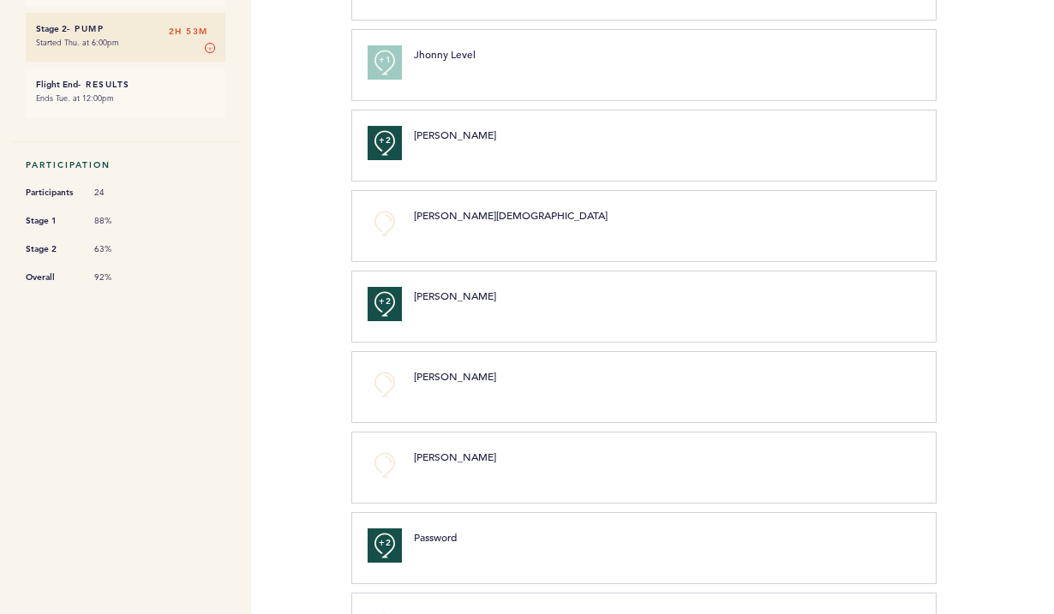
scroll to position [0, 0]
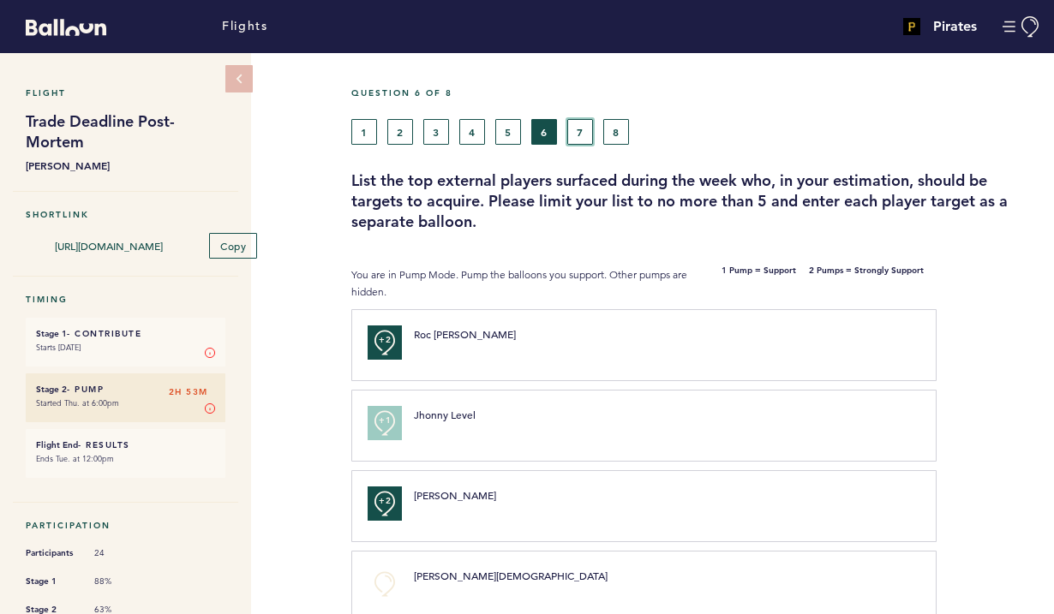
click at [581, 135] on button "7" at bounding box center [580, 132] width 26 height 26
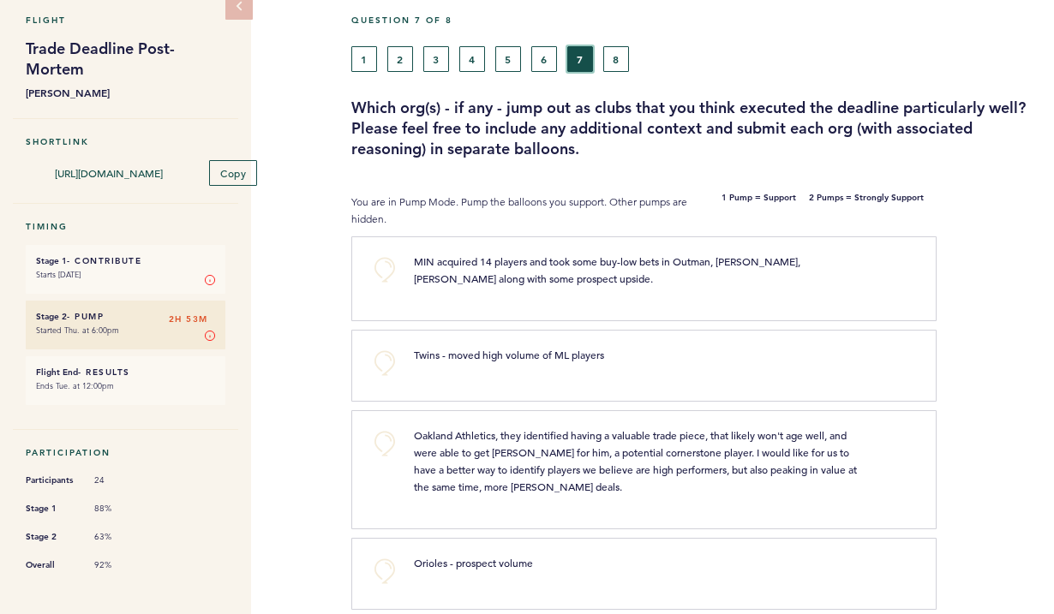
scroll to position [106, 0]
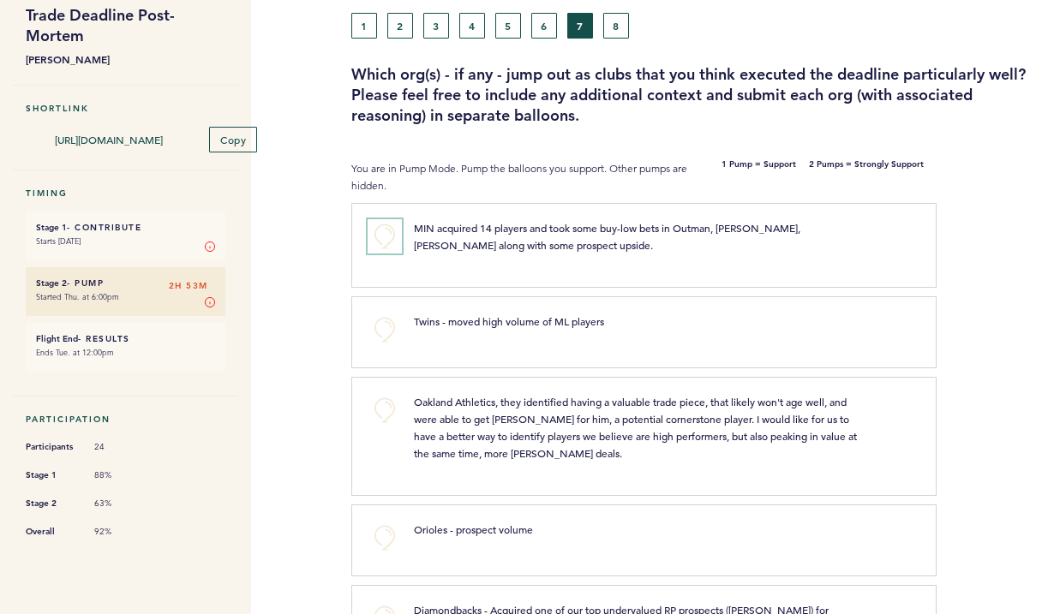
click at [385, 230] on button "+0" at bounding box center [384, 236] width 34 height 34
click at [388, 318] on button "+0" at bounding box center [384, 330] width 34 height 34
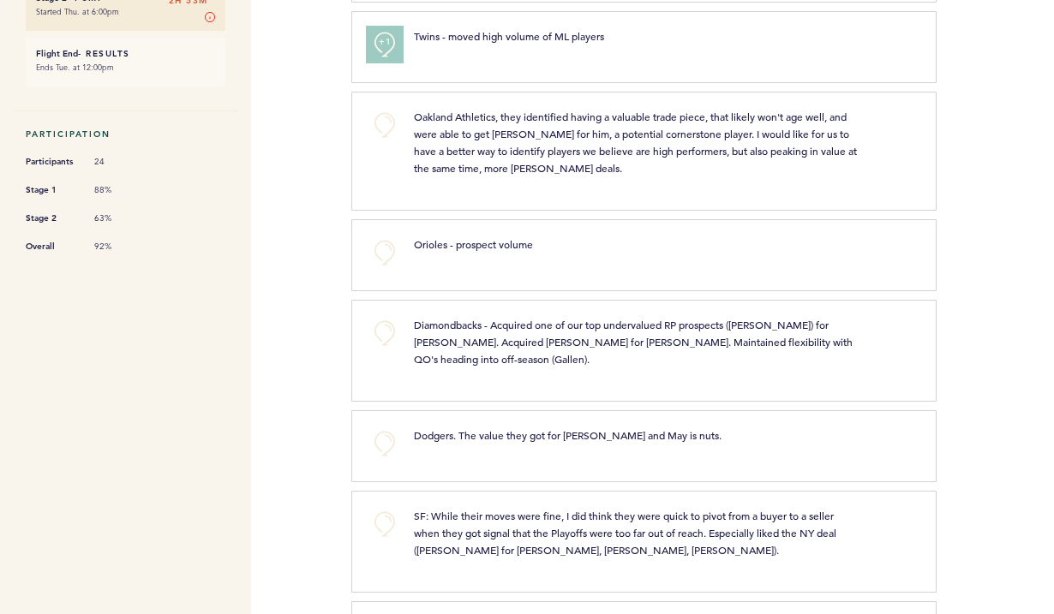
scroll to position [418, 0]
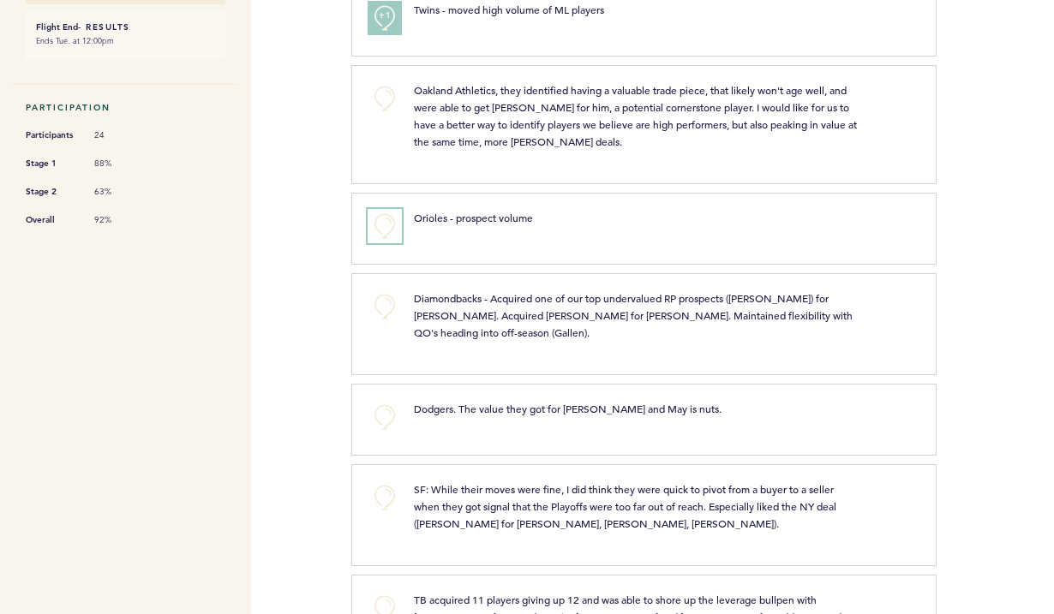
click at [389, 224] on button "+0" at bounding box center [384, 226] width 34 height 34
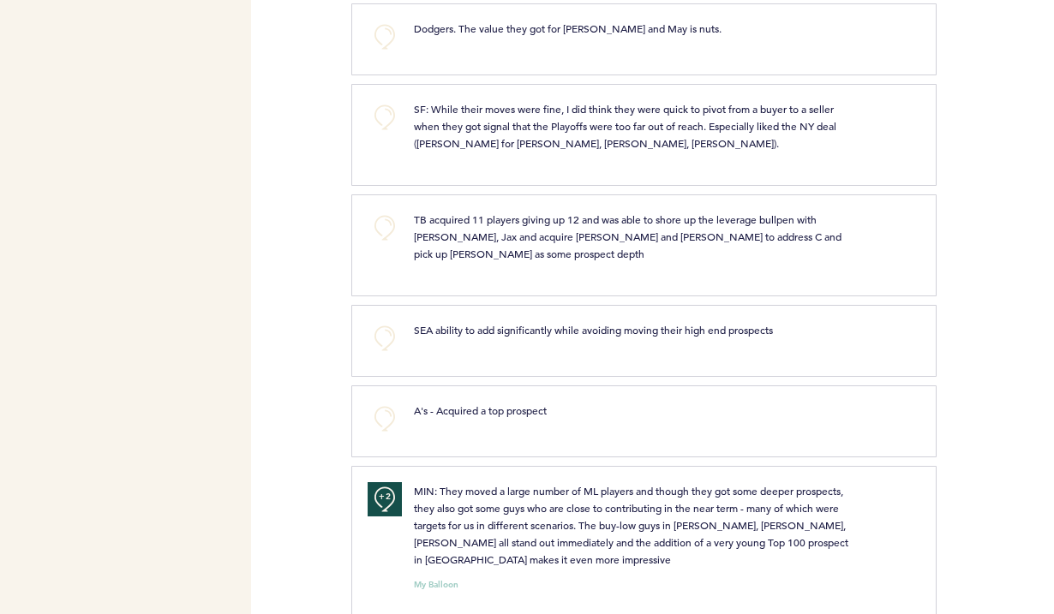
scroll to position [0, 0]
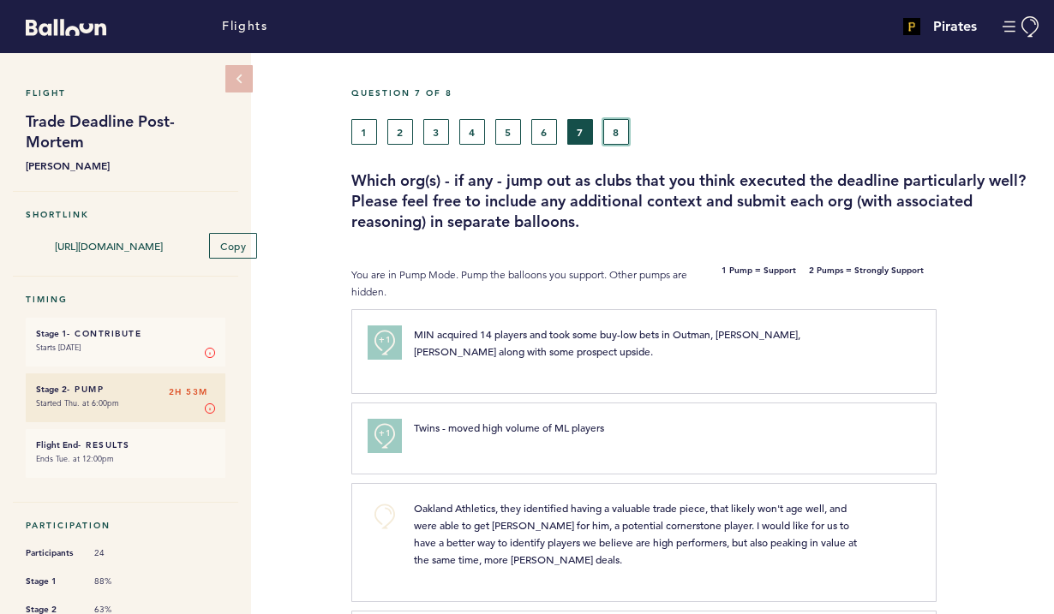
click at [614, 130] on button "8" at bounding box center [616, 132] width 26 height 26
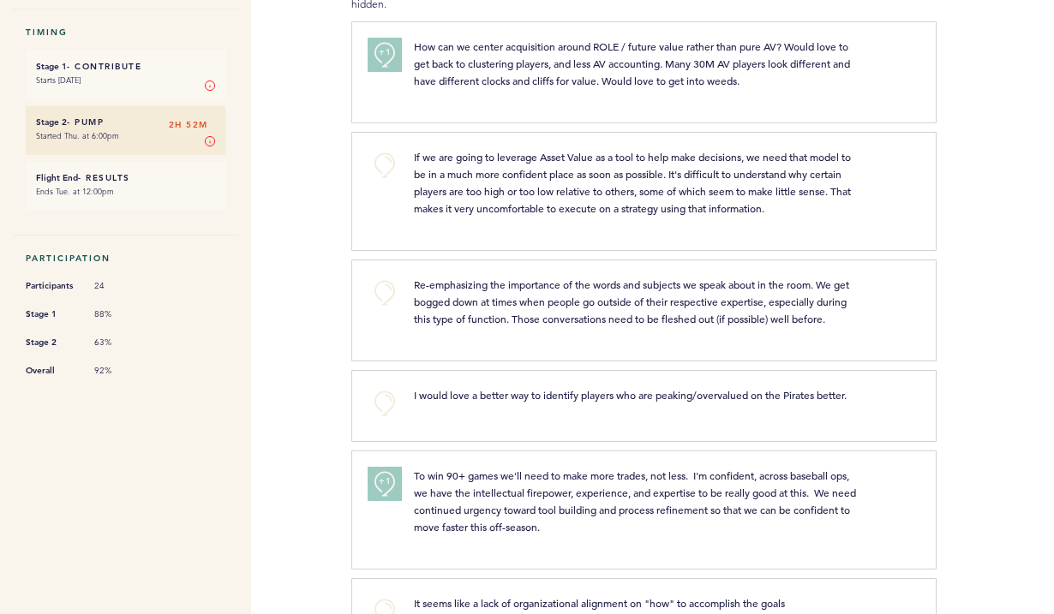
scroll to position [271, 0]
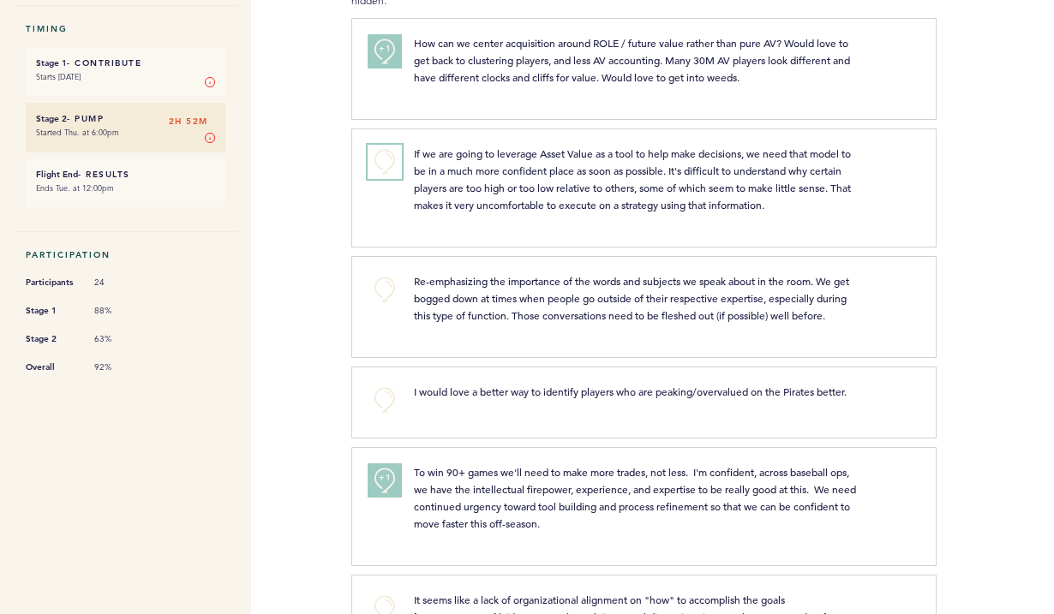
click at [400, 179] on button "+0" at bounding box center [384, 162] width 34 height 34
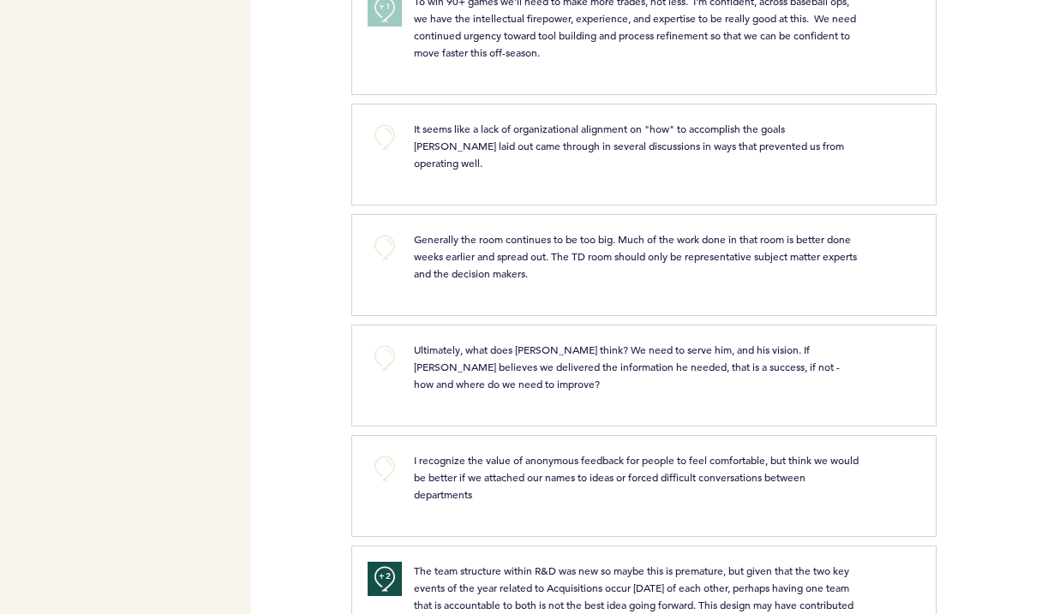
scroll to position [749, 0]
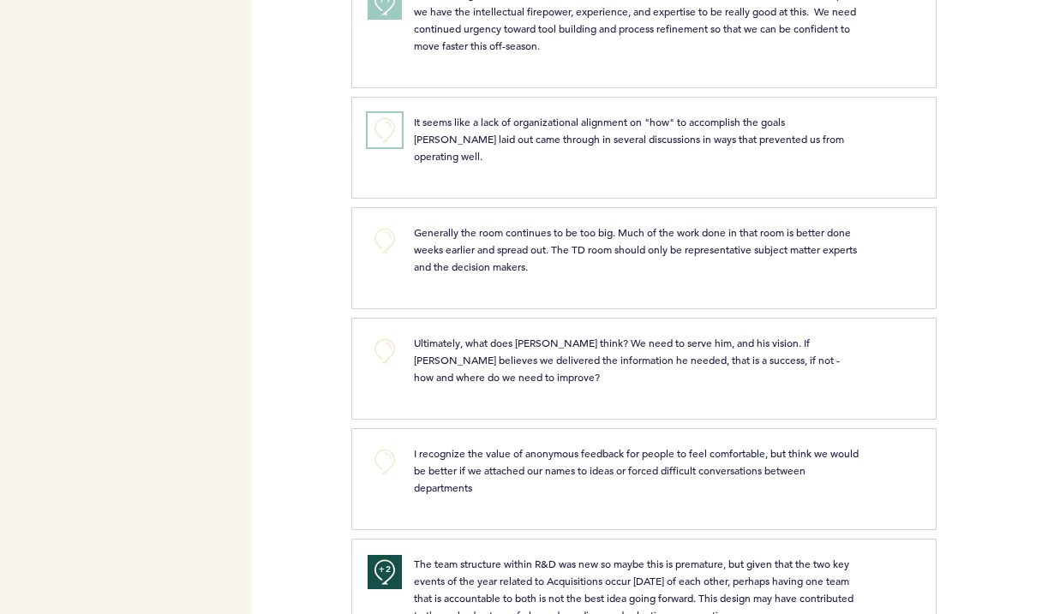
click at [392, 146] on button "+0" at bounding box center [384, 130] width 34 height 34
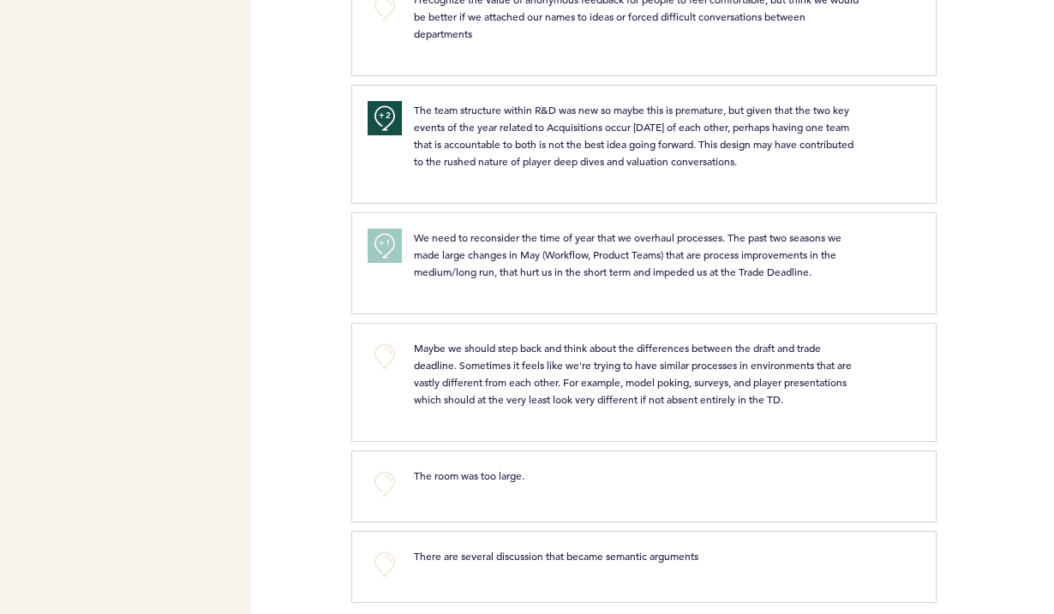
scroll to position [1220, 0]
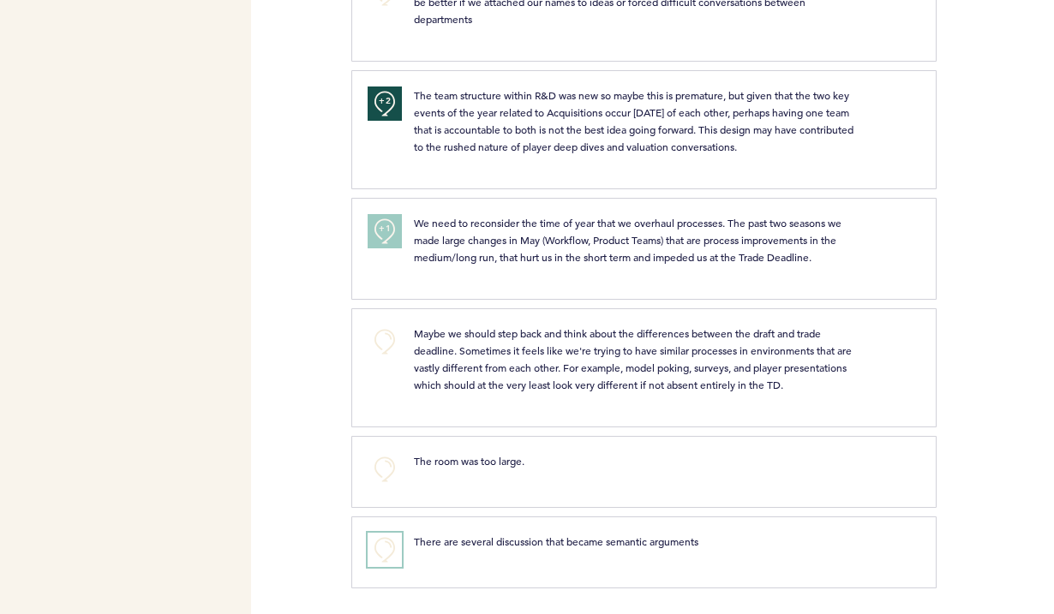
click at [388, 550] on button "+0" at bounding box center [384, 550] width 34 height 34
click at [388, 550] on span "+1" at bounding box center [385, 547] width 12 height 17
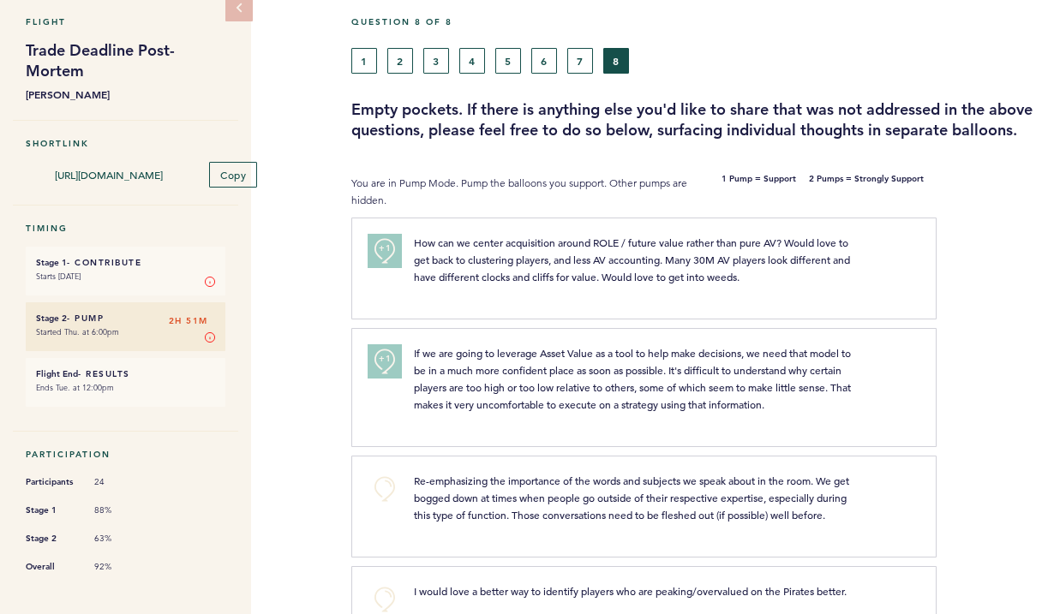
scroll to position [0, 0]
